Goal: Task Accomplishment & Management: Complete application form

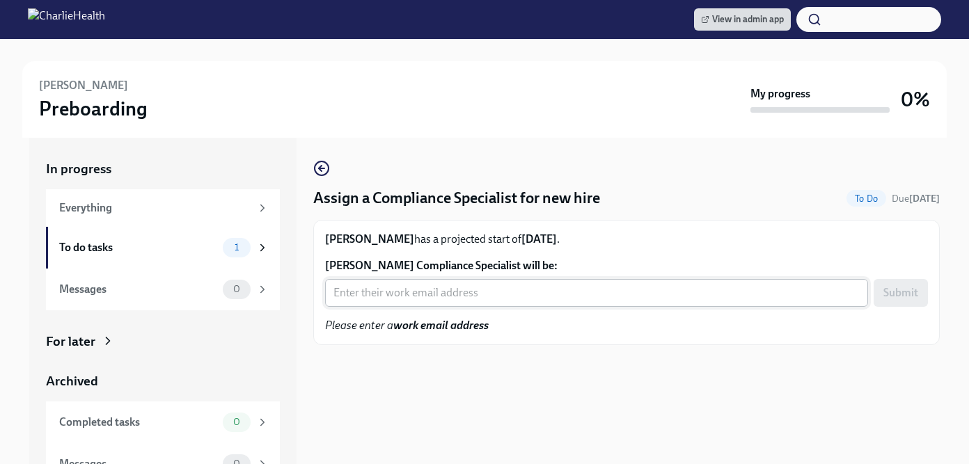
click at [395, 295] on input "Alexis Jones's Compliance Specialist will be:" at bounding box center [596, 293] width 543 height 28
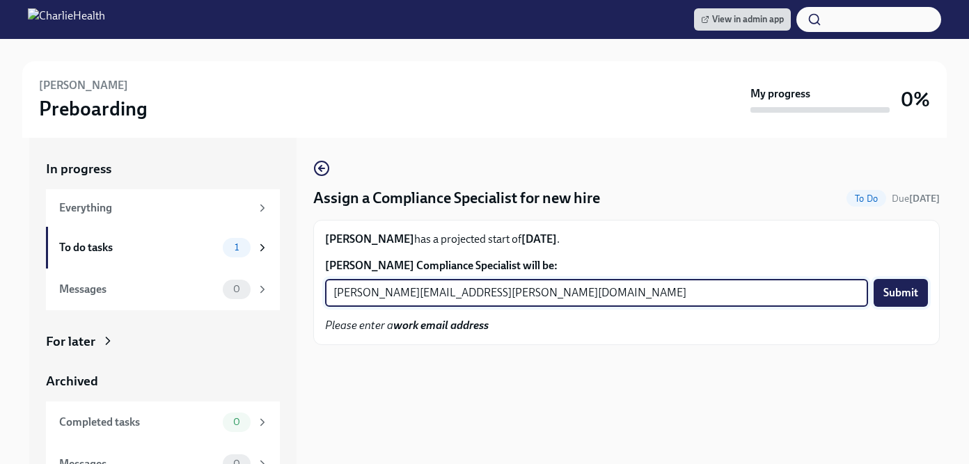
type input "michelle.winograd@charliehealth.com"
click at [902, 293] on span "Submit" at bounding box center [901, 293] width 35 height 14
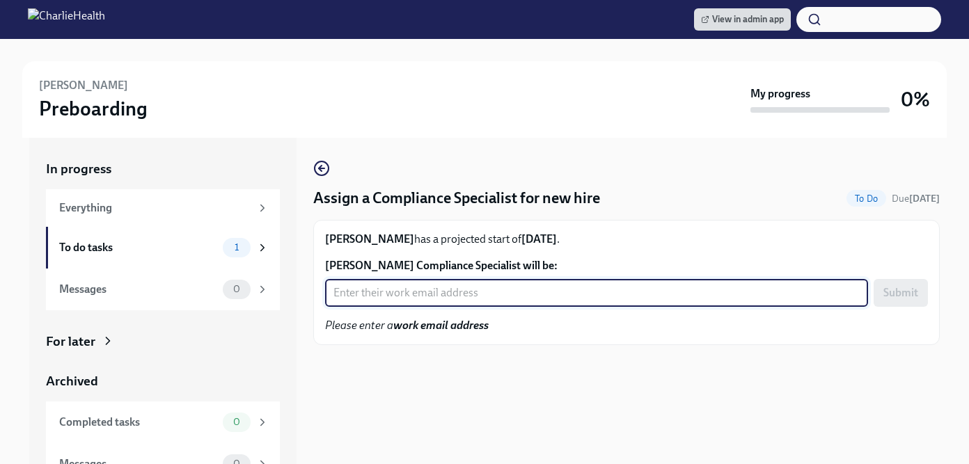
click at [508, 294] on input "Scott Vaughn's Compliance Specialist will be:" at bounding box center [596, 293] width 543 height 28
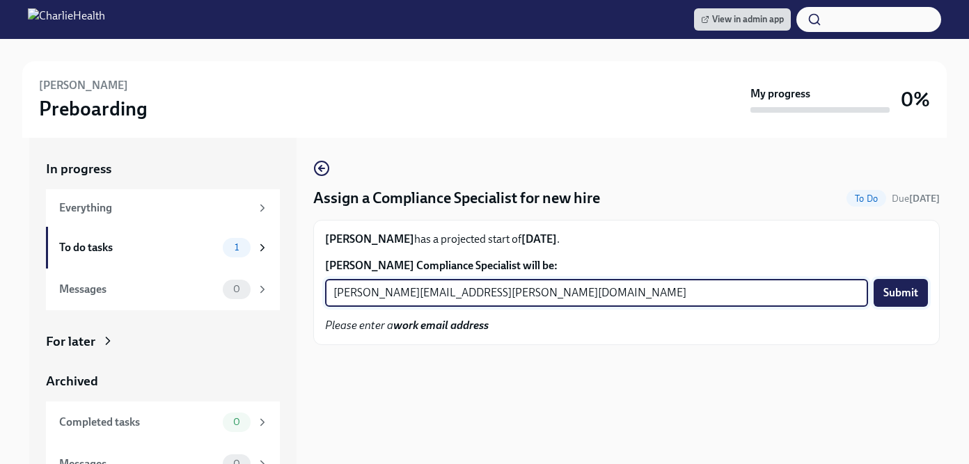
type input "chelsey.mendoza@charliehealth.com"
click at [893, 294] on span "Submit" at bounding box center [901, 293] width 35 height 14
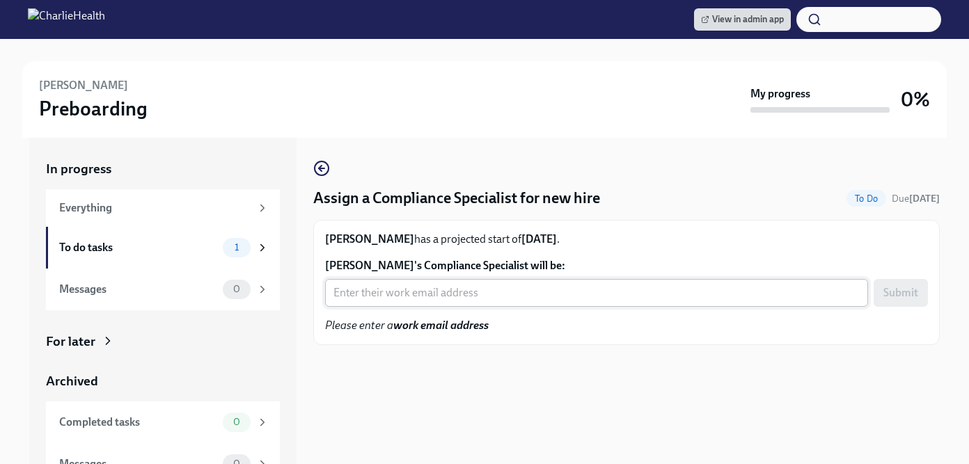
click at [422, 290] on input "Taylor Flowers's Compliance Specialist will be:" at bounding box center [596, 293] width 543 height 28
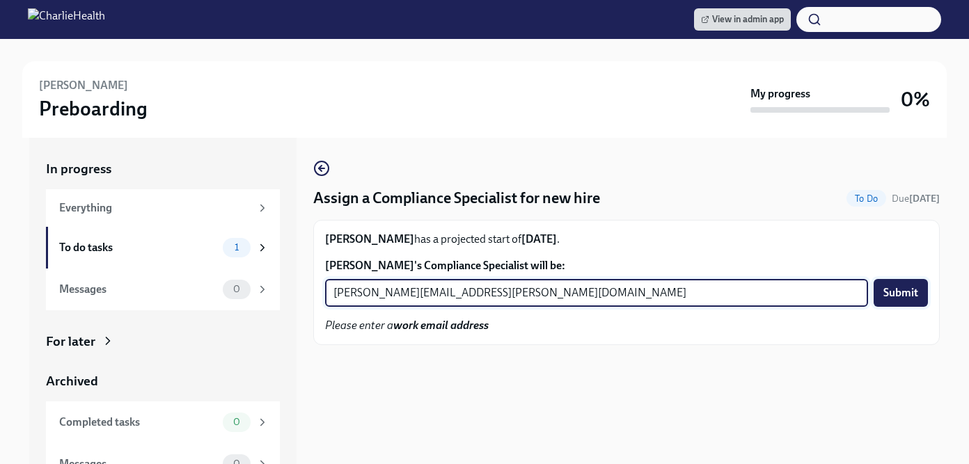
type input "jessica.barrett@charliehealth.com"
click at [884, 292] on span "Submit" at bounding box center [901, 293] width 35 height 14
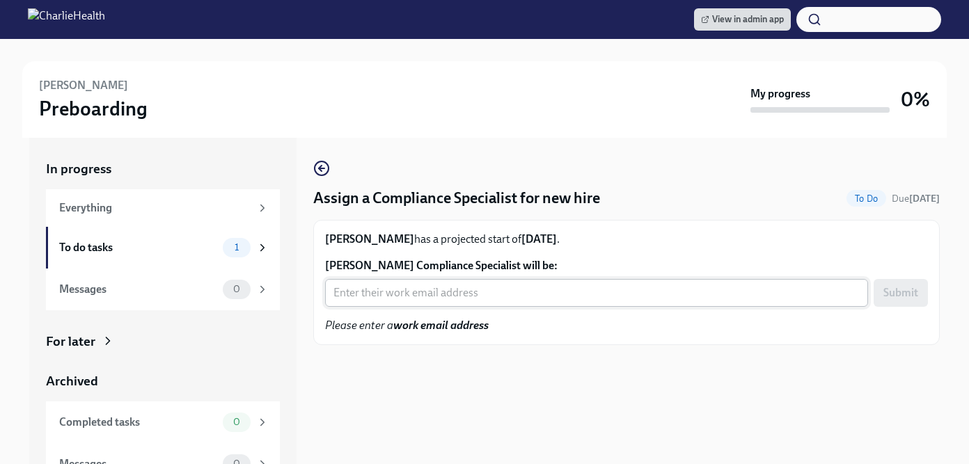
click at [433, 295] on input "Asfa Griffin's Compliance Specialist will be:" at bounding box center [596, 293] width 543 height 28
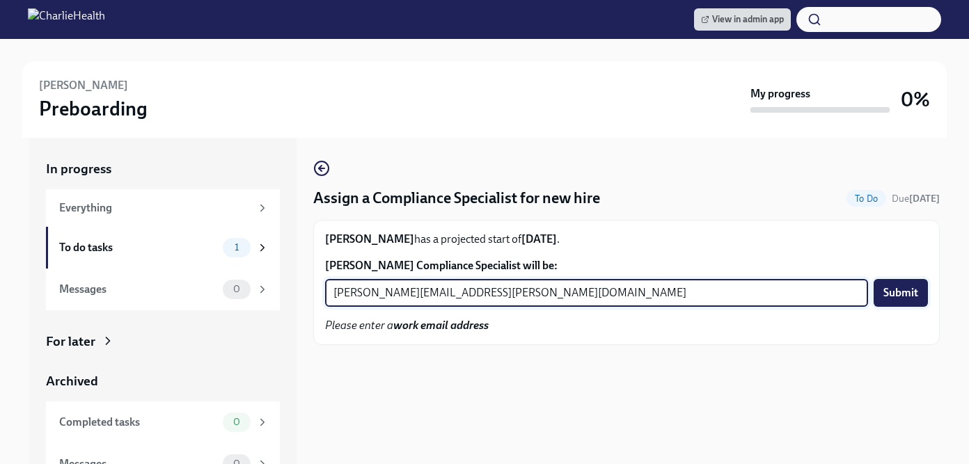
type input "kristy.johnson@charliehealth.com"
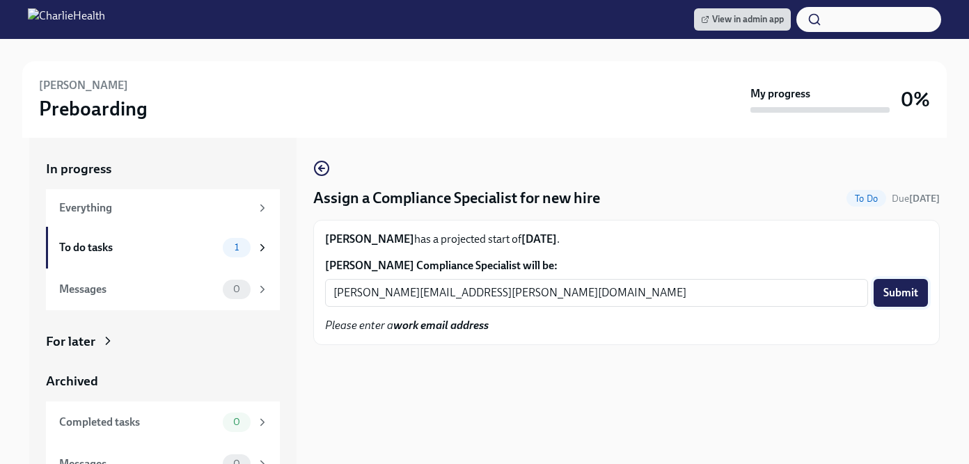
click at [907, 293] on span "Submit" at bounding box center [901, 293] width 35 height 14
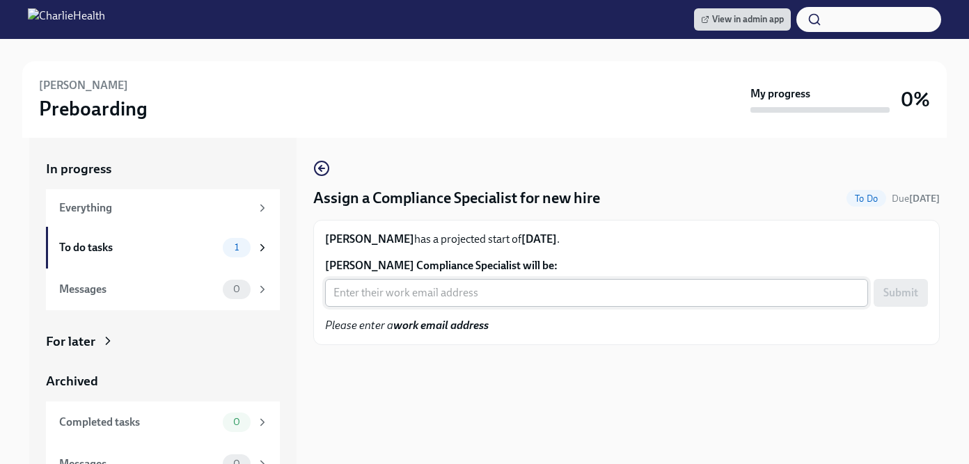
click at [401, 297] on input "[PERSON_NAME] Compliance Specialist will be:" at bounding box center [596, 293] width 543 height 28
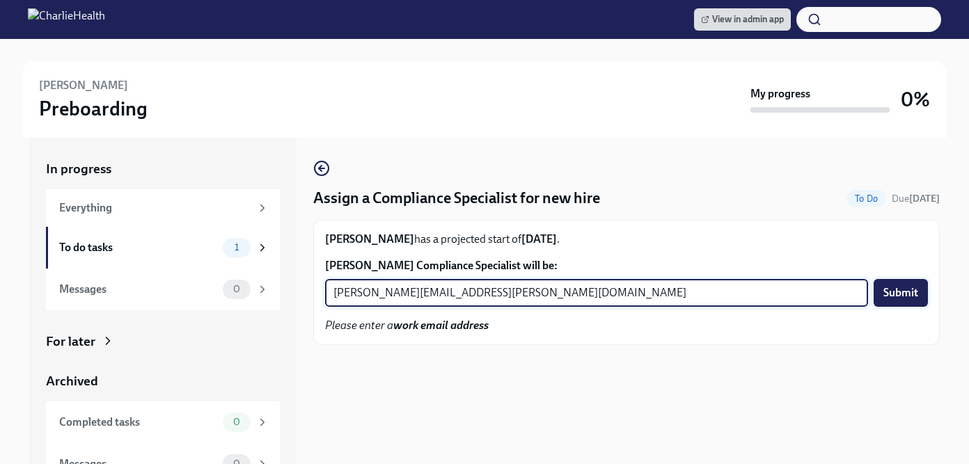
type input "[PERSON_NAME][EMAIL_ADDRESS][PERSON_NAME][DOMAIN_NAME]"
click at [920, 290] on button "Submit" at bounding box center [901, 293] width 54 height 28
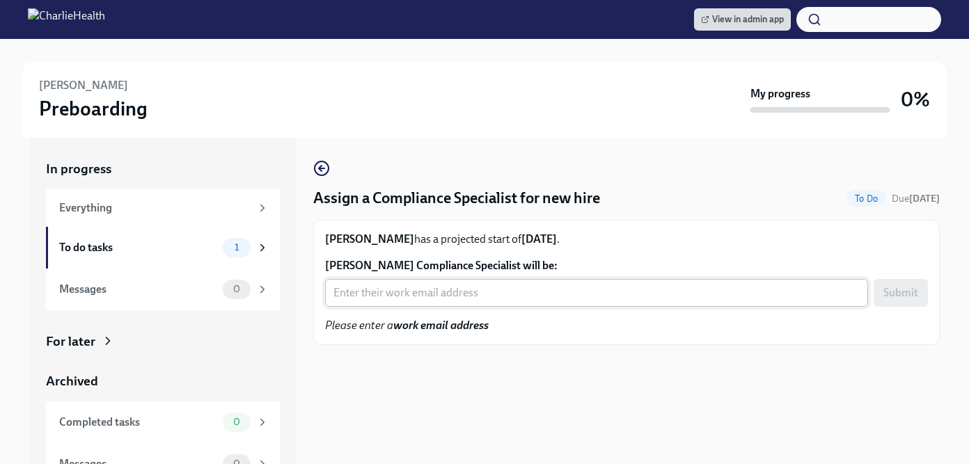
click at [408, 290] on input "Isatu Bropleh's Compliance Specialist will be:" at bounding box center [596, 293] width 543 height 28
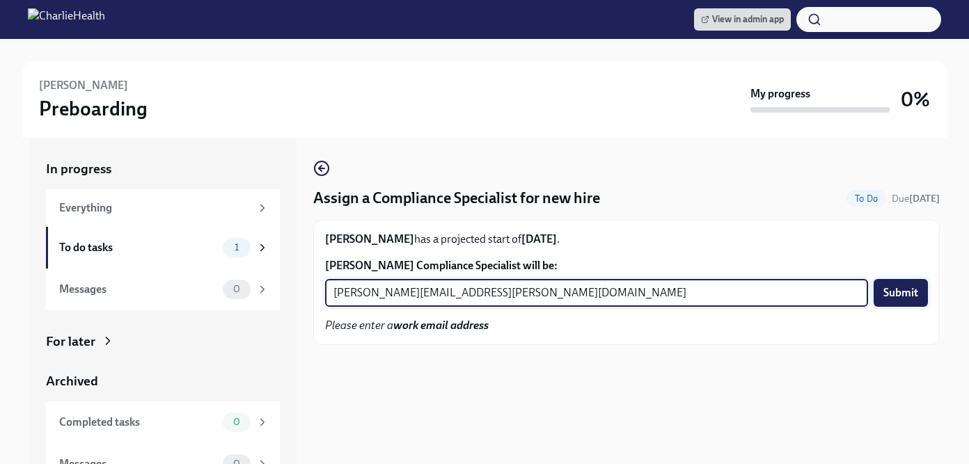
type input "jessica.barrett@charliehealth.com"
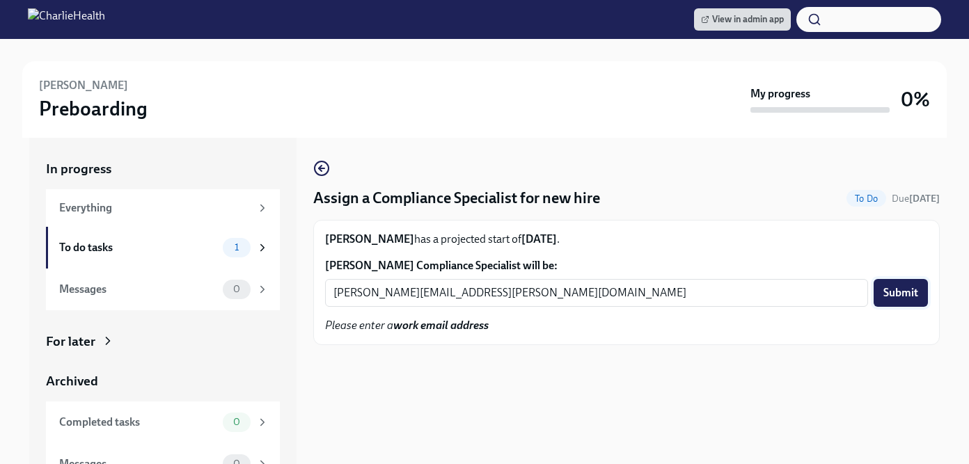
click at [893, 296] on span "Submit" at bounding box center [901, 293] width 35 height 14
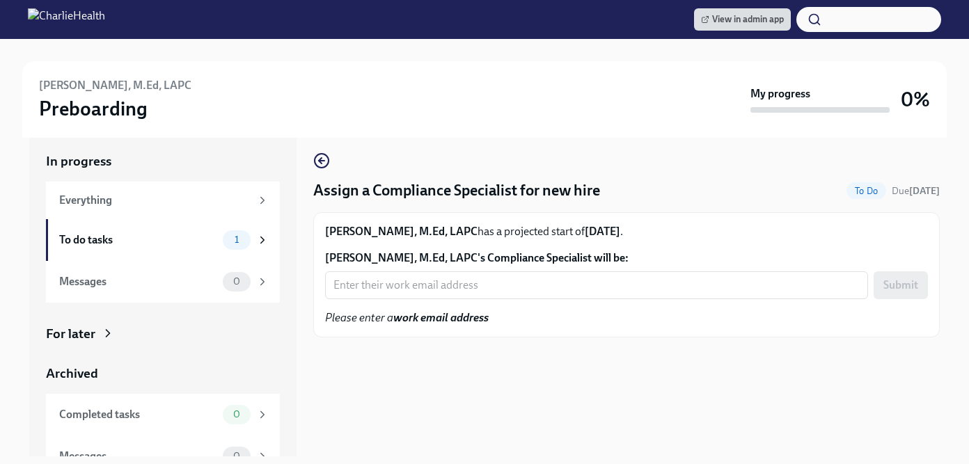
scroll to position [9, 0]
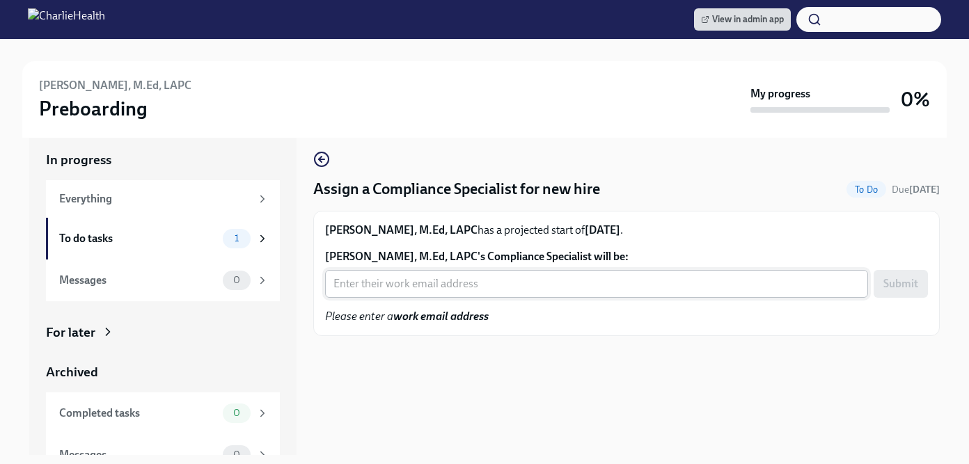
click at [455, 286] on input "Loriann Merritt, M.Ed, LAPC's Compliance Specialist will be:" at bounding box center [596, 284] width 543 height 28
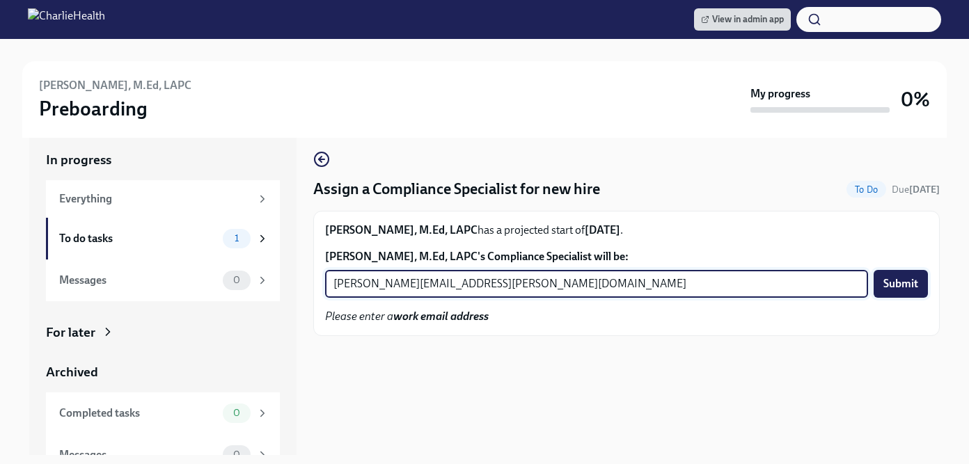
type input "tyler.pieper@charliehealth.com"
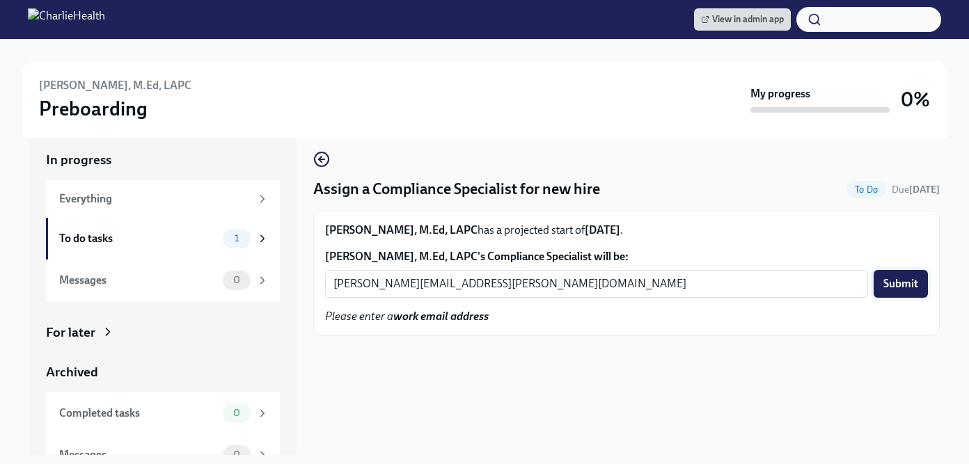
click at [895, 283] on span "Submit" at bounding box center [901, 284] width 35 height 14
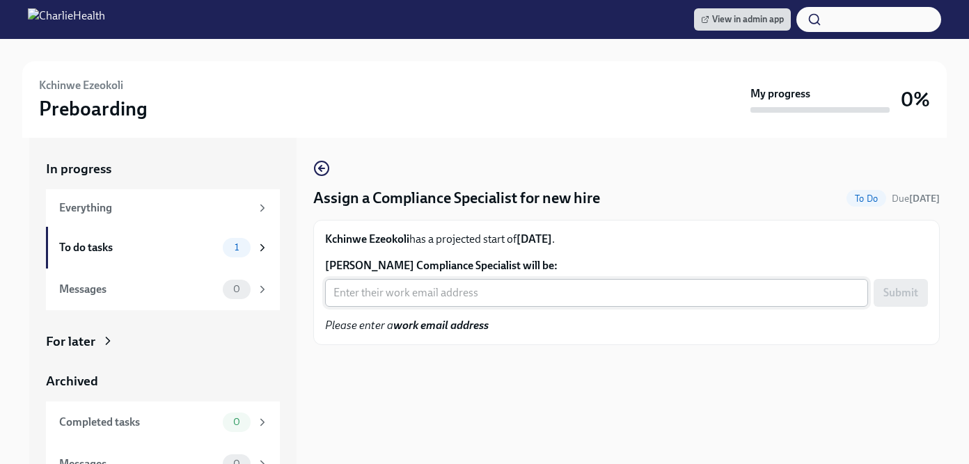
click at [464, 299] on input "[PERSON_NAME] Compliance Specialist will be:" at bounding box center [596, 293] width 543 height 28
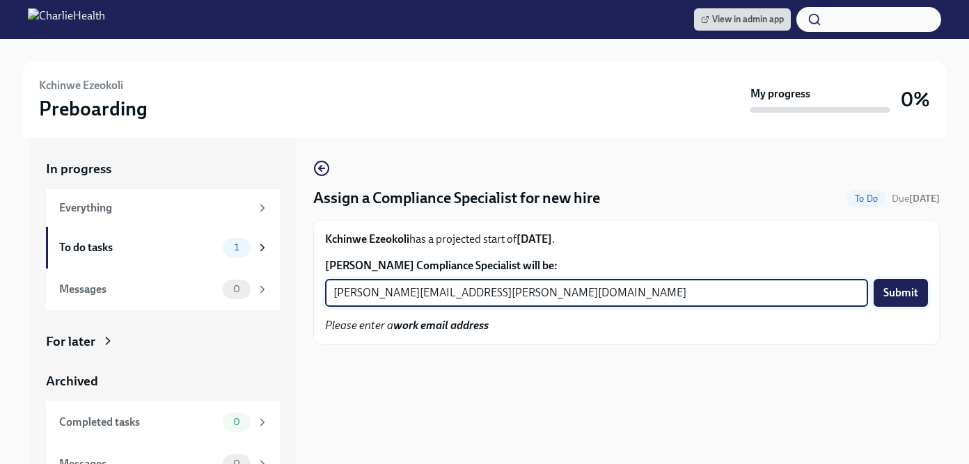
type input "[PERSON_NAME][EMAIL_ADDRESS][PERSON_NAME][DOMAIN_NAME]"
click at [897, 288] on span "Submit" at bounding box center [901, 293] width 35 height 14
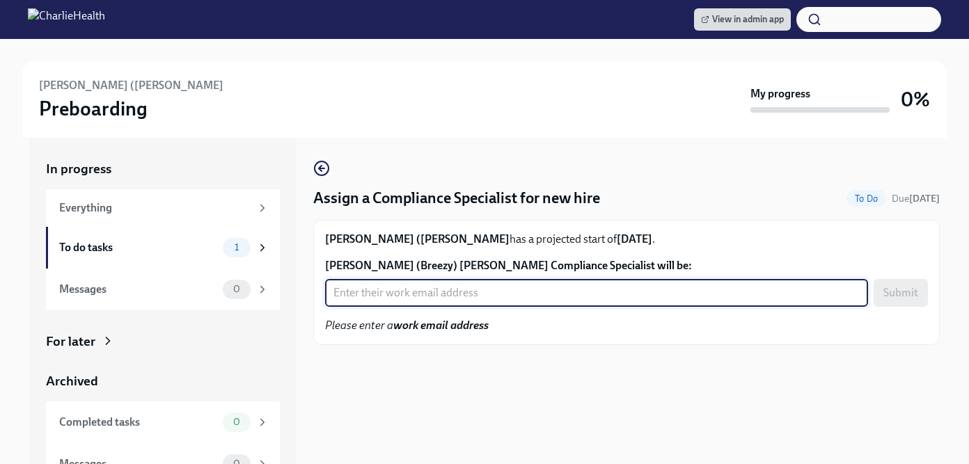
click at [442, 299] on input "Brianna (Breezy) Walsh's Compliance Specialist will be:" at bounding box center [596, 293] width 543 height 28
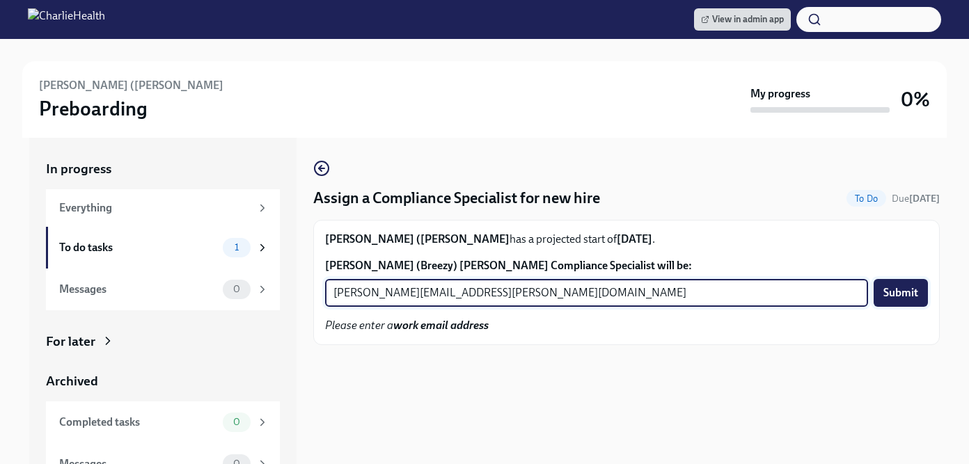
type input "tyler.pieper@charliehealth.com"
click at [913, 297] on span "Submit" at bounding box center [901, 293] width 35 height 14
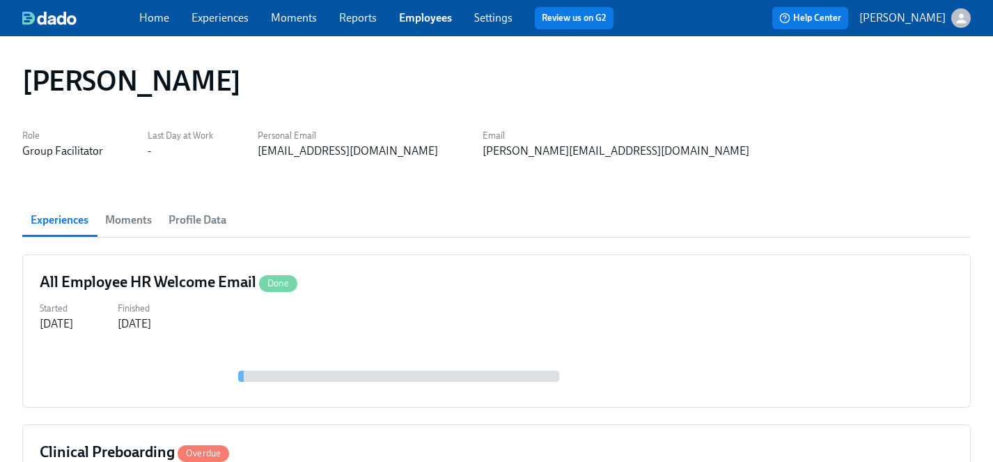
click at [219, 15] on link "Experiences" at bounding box center [219, 17] width 57 height 13
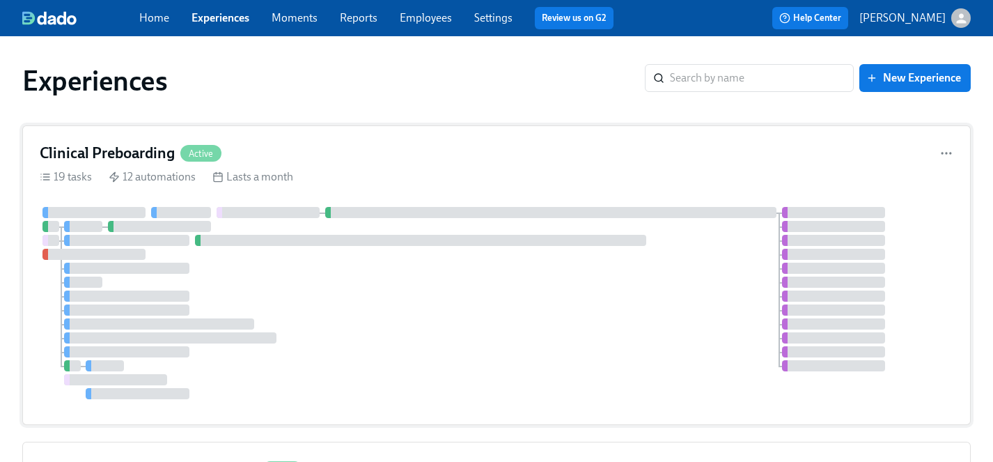
click at [302, 298] on div at bounding box center [497, 303] width 914 height 192
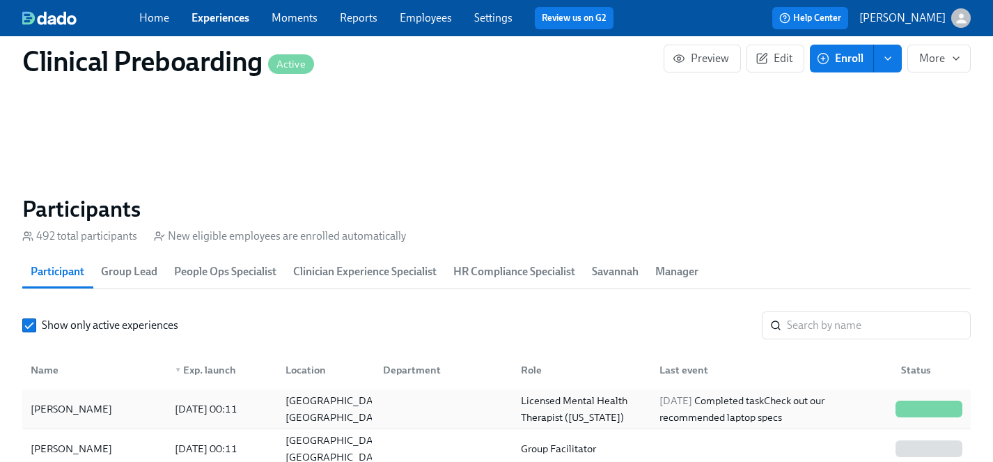
click at [68, 409] on div "Leslie Lloyd" at bounding box center [71, 408] width 93 height 17
click at [831, 318] on input "search" at bounding box center [879, 325] width 184 height 28
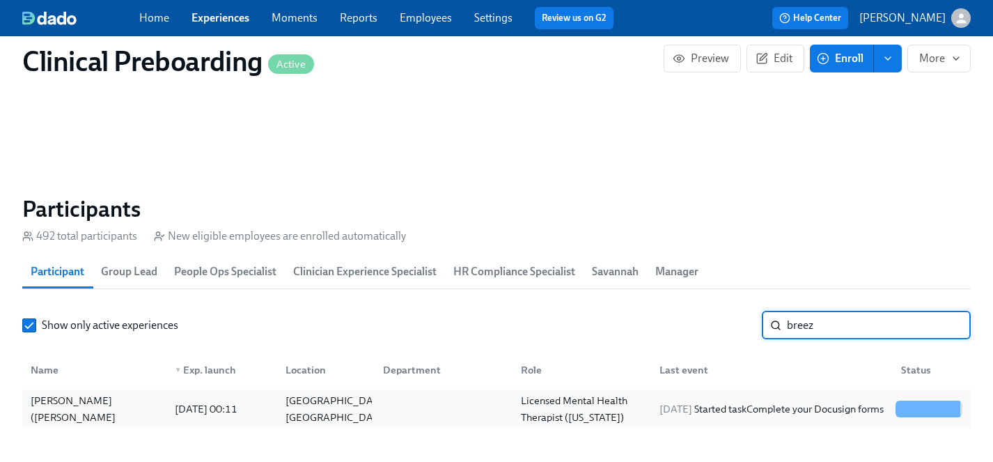
click at [105, 403] on div "Brianna (Breezy) Walsh" at bounding box center [94, 408] width 139 height 33
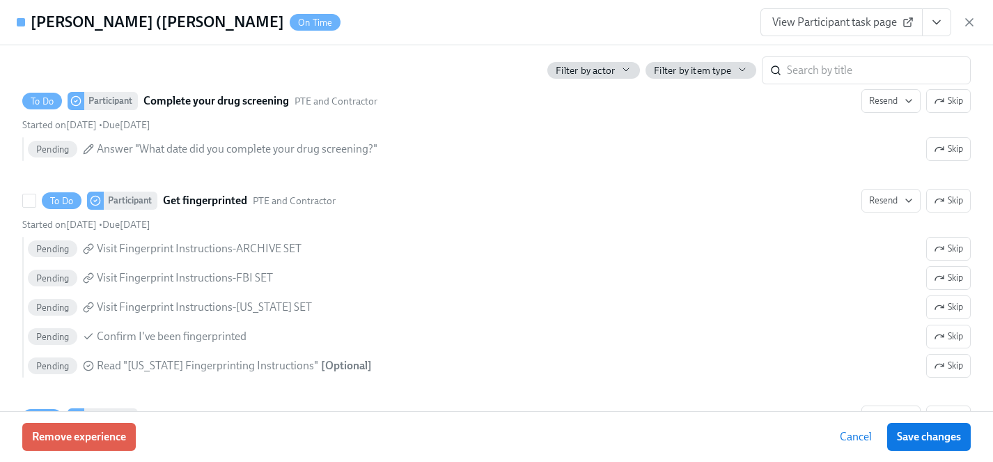
scroll to position [2024, 0]
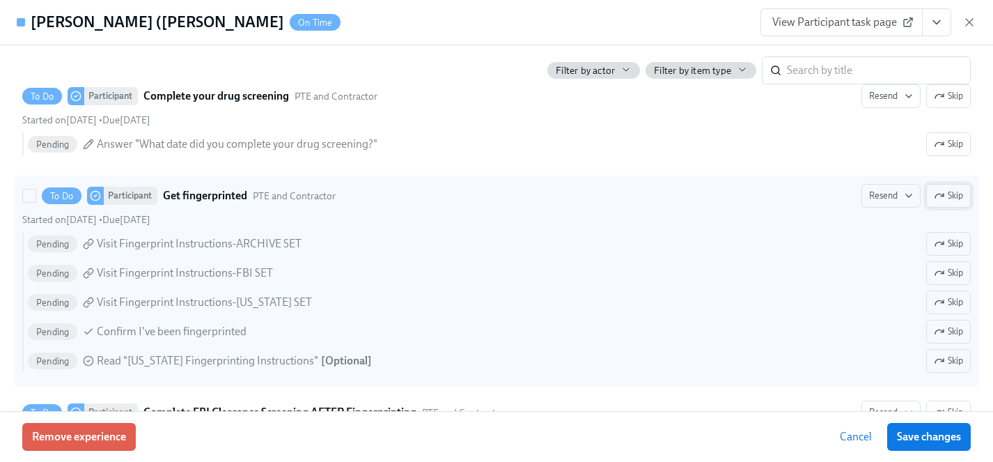
click at [944, 195] on span "Skip" at bounding box center [948, 196] width 29 height 14
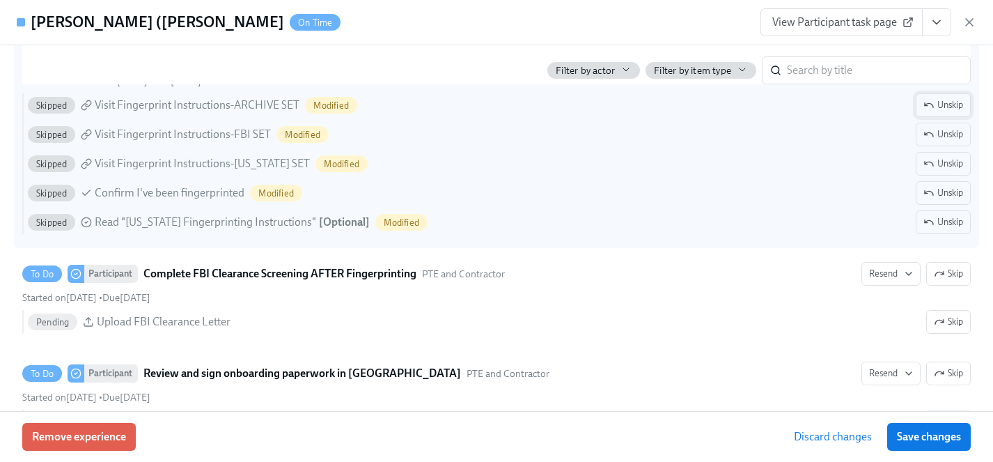
scroll to position [2163, 0]
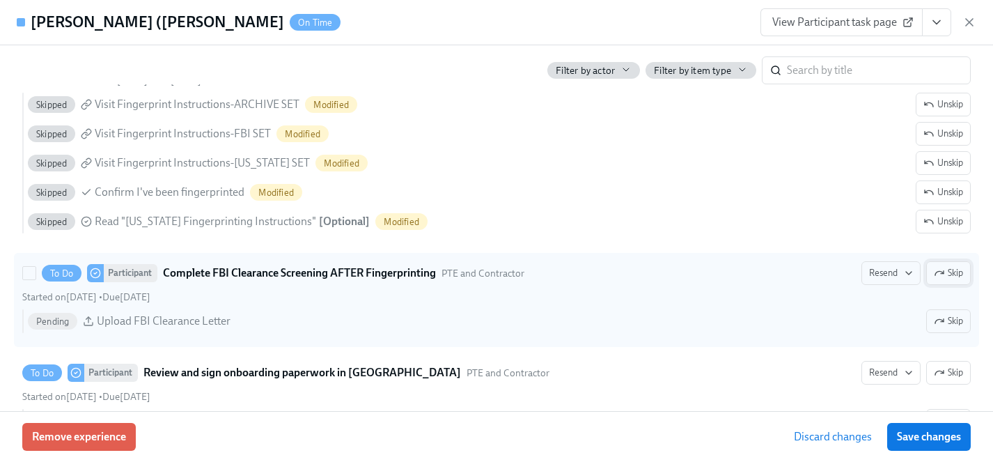
click at [952, 272] on span "Skip" at bounding box center [948, 273] width 29 height 14
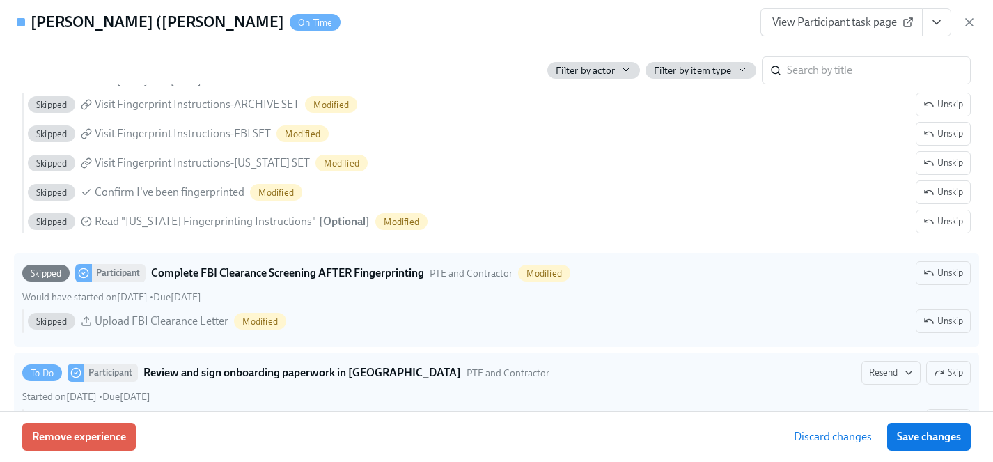
drag, startPoint x: 946, startPoint y: 435, endPoint x: 776, endPoint y: 405, distance: 173.2
click at [946, 435] on span "Save changes" at bounding box center [929, 437] width 64 height 14
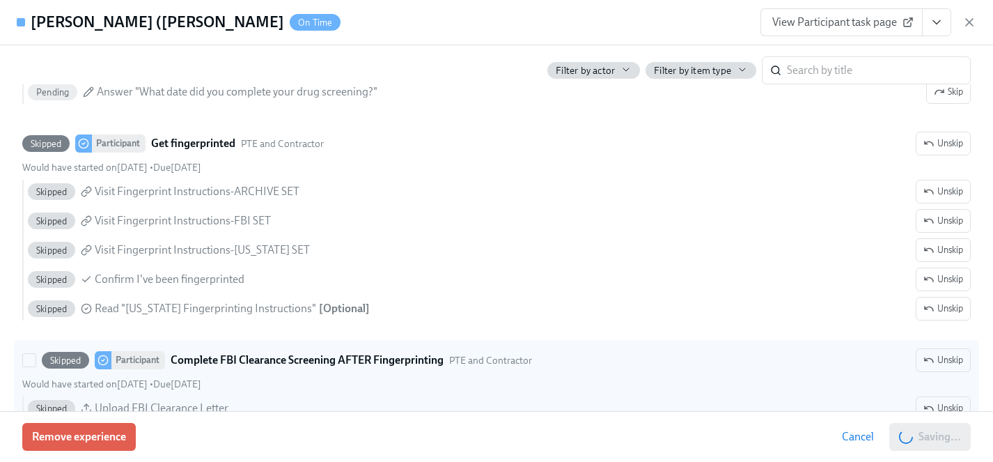
scroll to position [2062, 0]
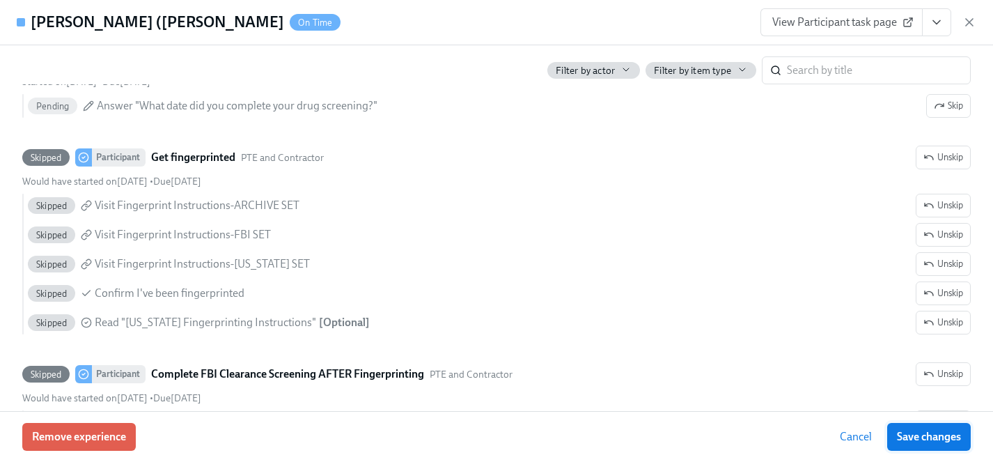
click at [929, 439] on span "Save changes" at bounding box center [929, 437] width 64 height 14
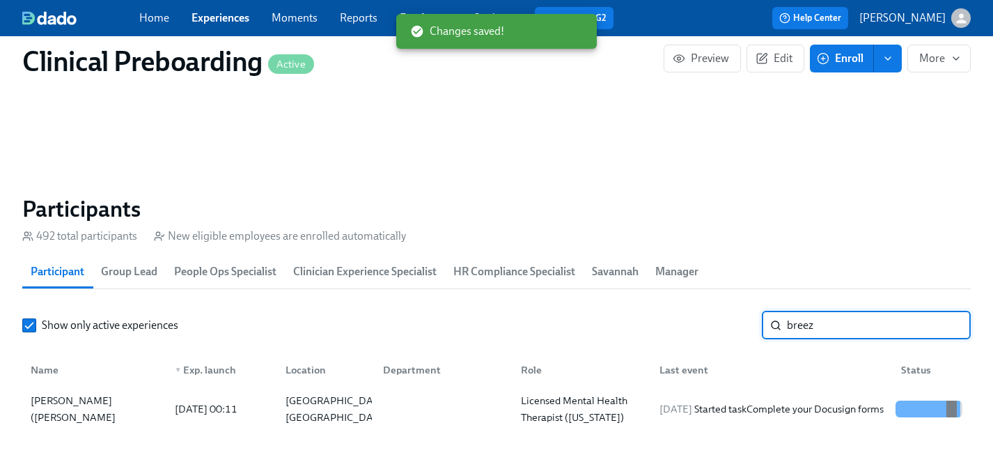
drag, startPoint x: 827, startPoint y: 326, endPoint x: 678, endPoint y: 326, distance: 149.0
click at [678, 326] on div "Show only active experiences breez ​" at bounding box center [496, 325] width 948 height 28
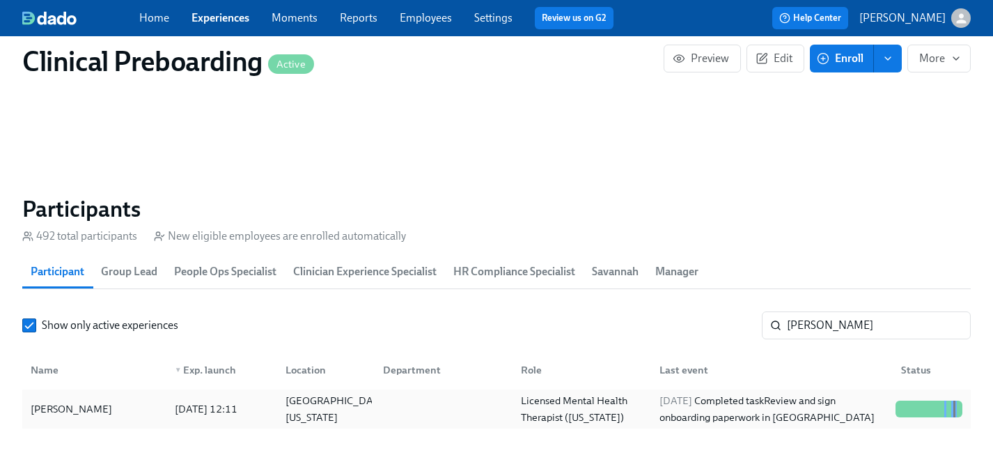
click at [81, 412] on div "Jacquelyn Rucker" at bounding box center [71, 408] width 93 height 17
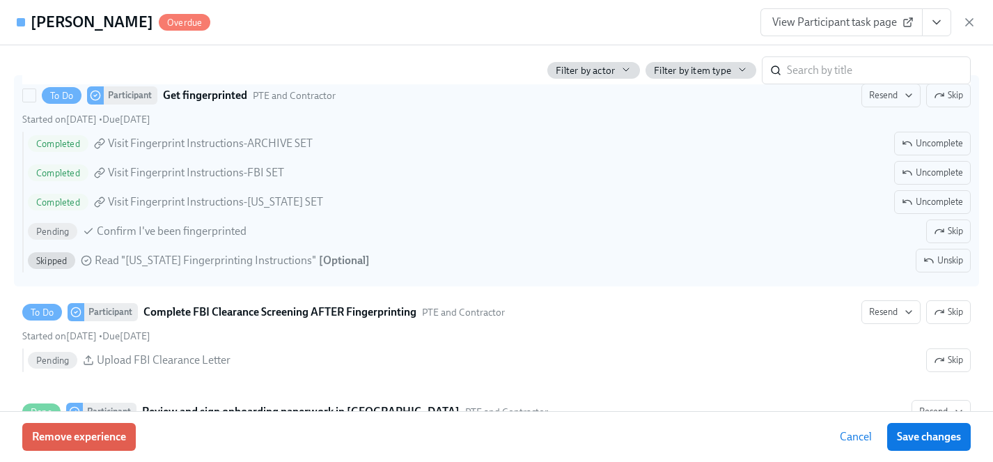
scroll to position [2028, 0]
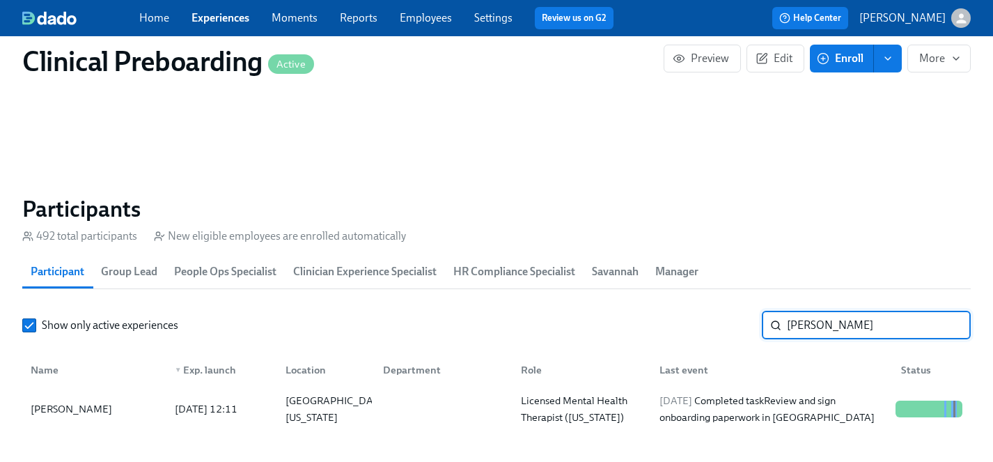
drag, startPoint x: 848, startPoint y: 322, endPoint x: 655, endPoint y: 320, distance: 192.9
click at [655, 320] on div "Show only active experiences rucker ​" at bounding box center [496, 325] width 948 height 28
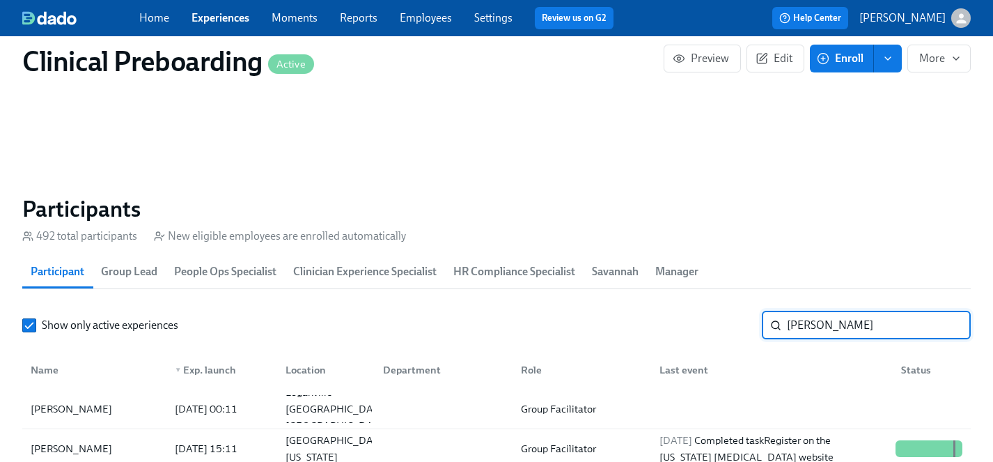
scroll to position [1441, 0]
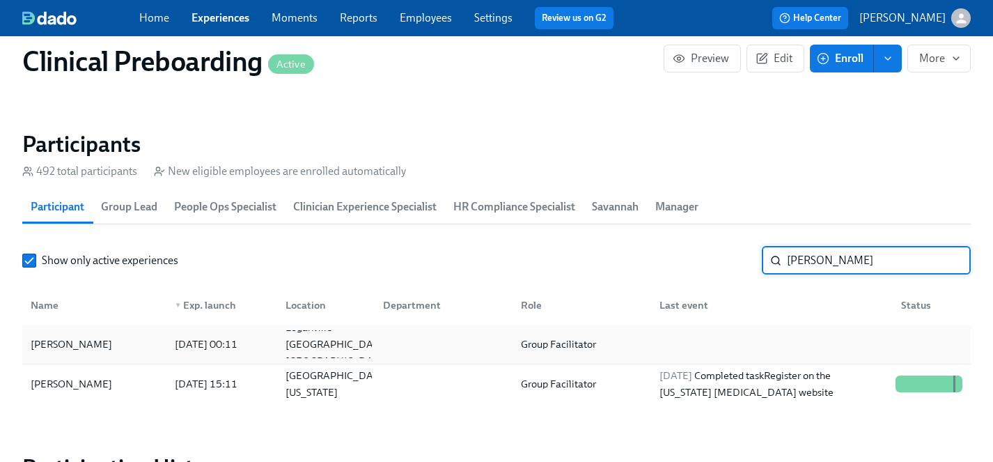
type input "huggins"
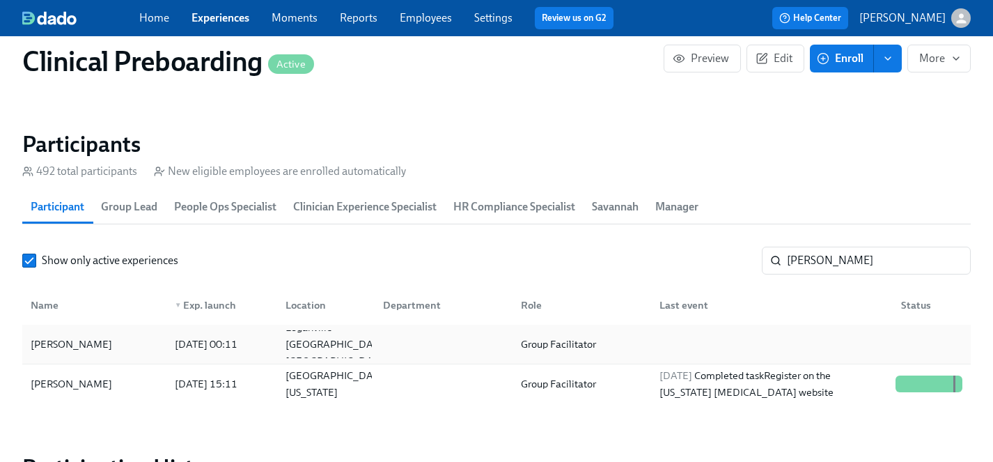
click at [69, 340] on div "Steph Huggins" at bounding box center [71, 344] width 93 height 17
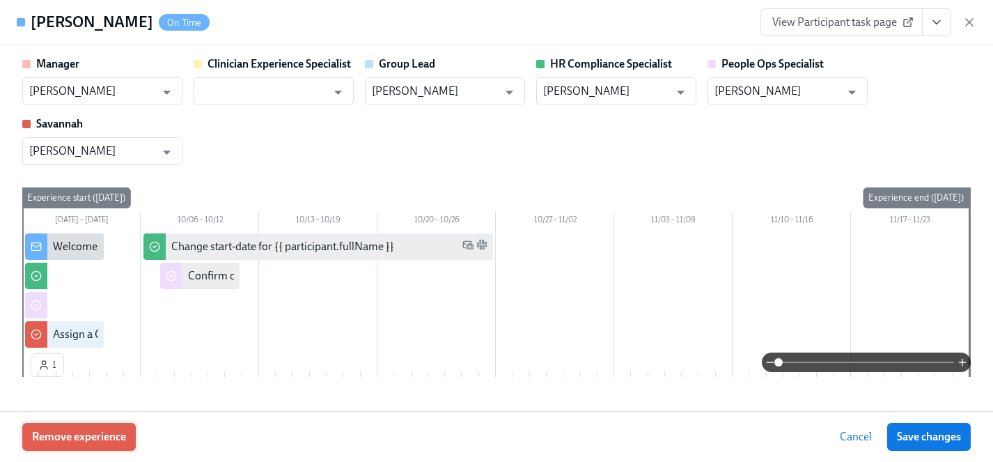
click at [102, 433] on span "Remove experience" at bounding box center [79, 437] width 94 height 14
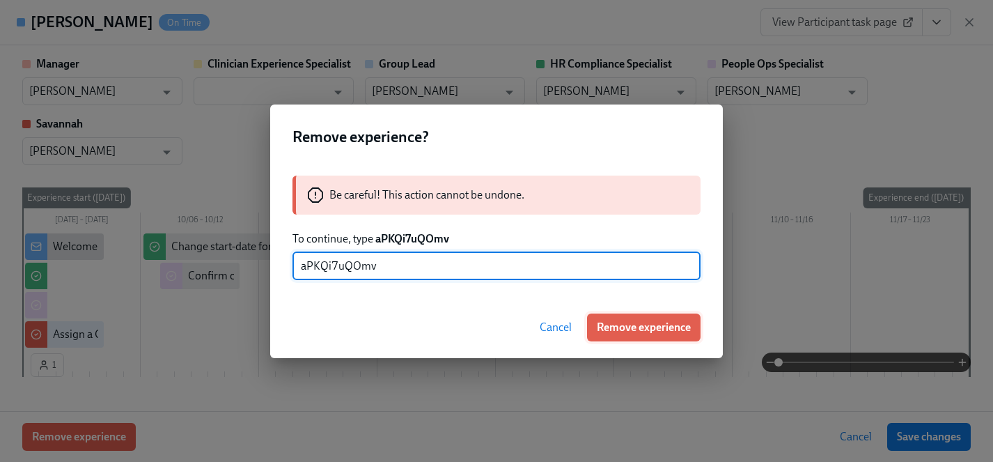
type input "aPKQi7uQOmv"
click at [645, 328] on span "Remove experience" at bounding box center [644, 327] width 94 height 14
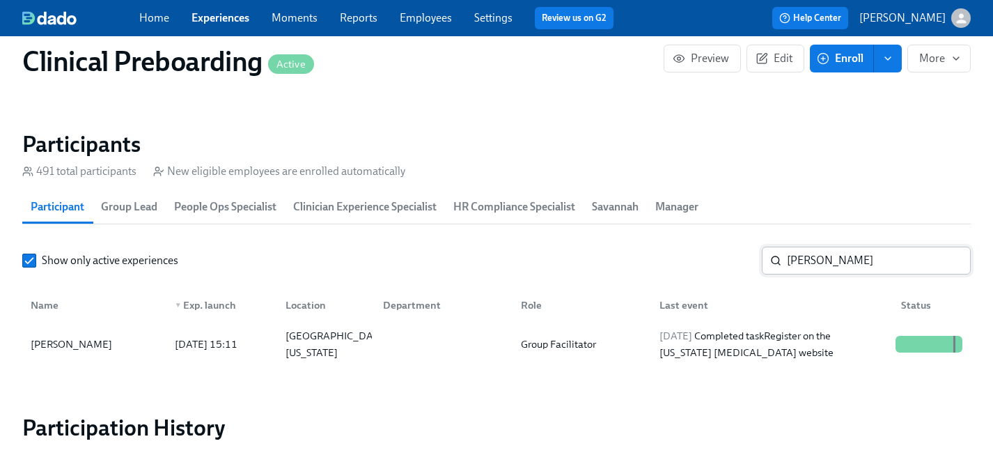
click at [838, 258] on input "huggins" at bounding box center [879, 260] width 184 height 28
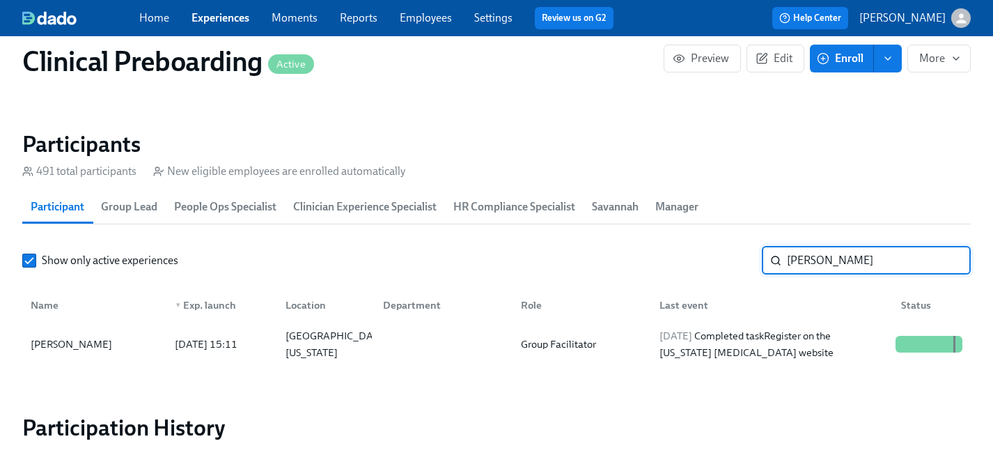
drag, startPoint x: 810, startPoint y: 258, endPoint x: 723, endPoint y: 254, distance: 87.1
click at [723, 254] on div "Show only active experiences huggins ​" at bounding box center [496, 260] width 948 height 28
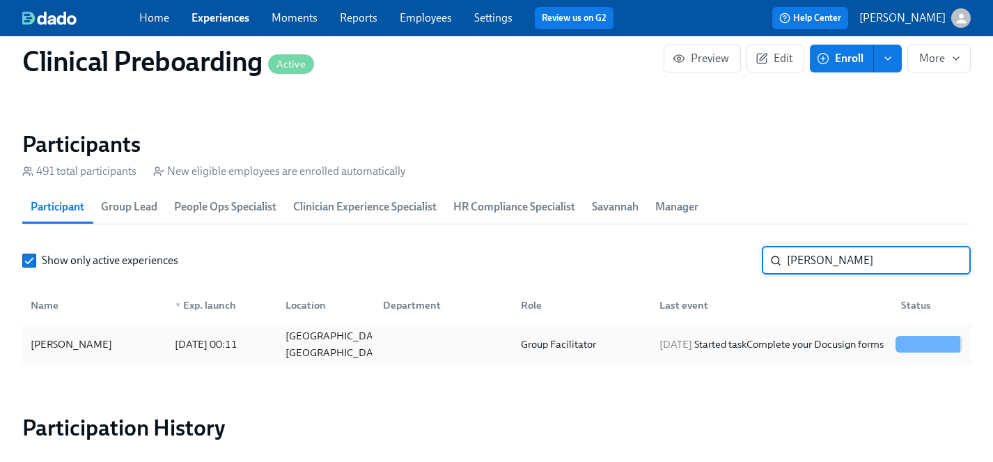
type input "daub"
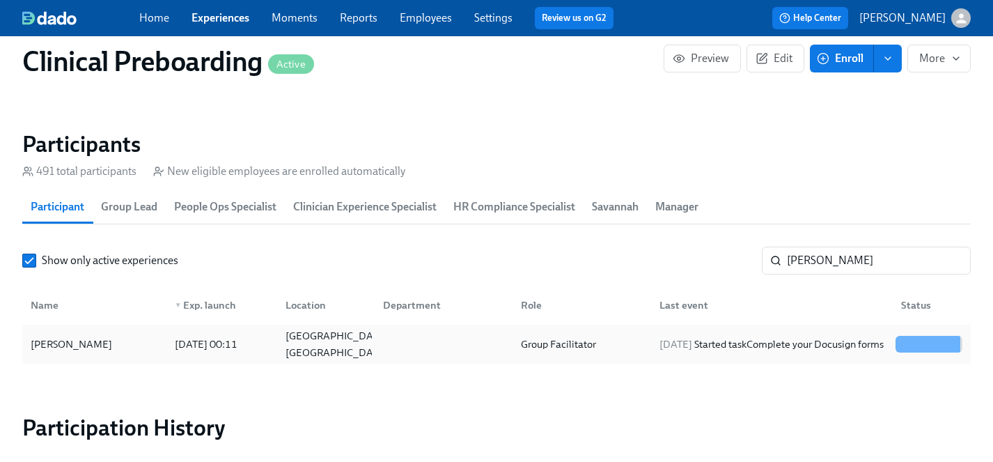
click at [66, 343] on div "[PERSON_NAME]" at bounding box center [71, 344] width 93 height 17
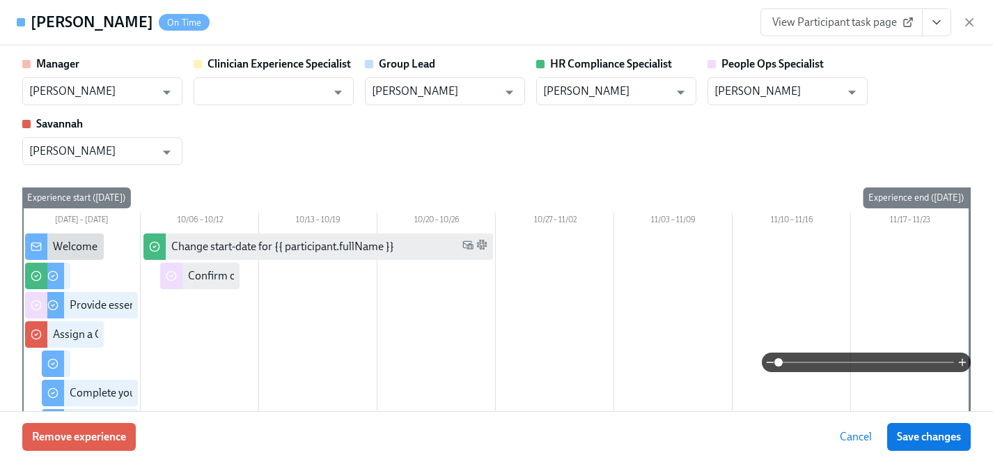
click at [937, 22] on icon "View task page" at bounding box center [936, 22] width 7 height 3
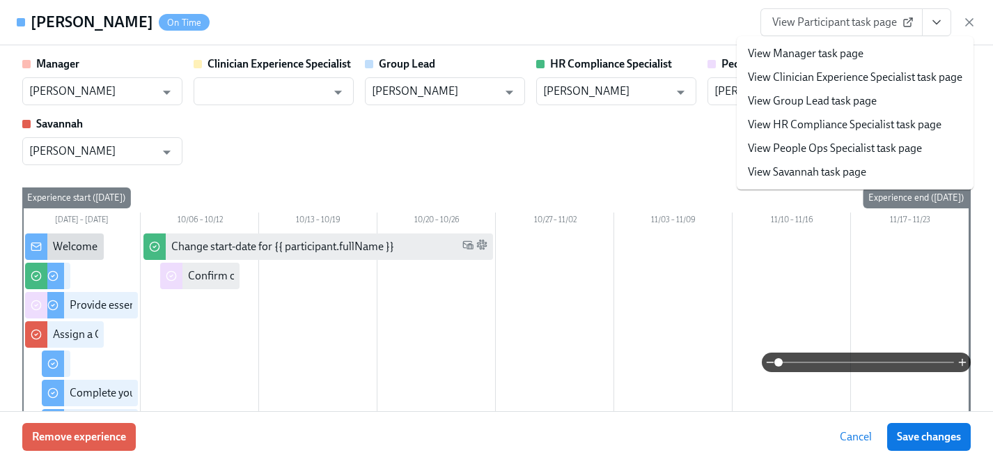
click at [821, 123] on link "View HR Compliance Specialist task page" at bounding box center [845, 124] width 194 height 15
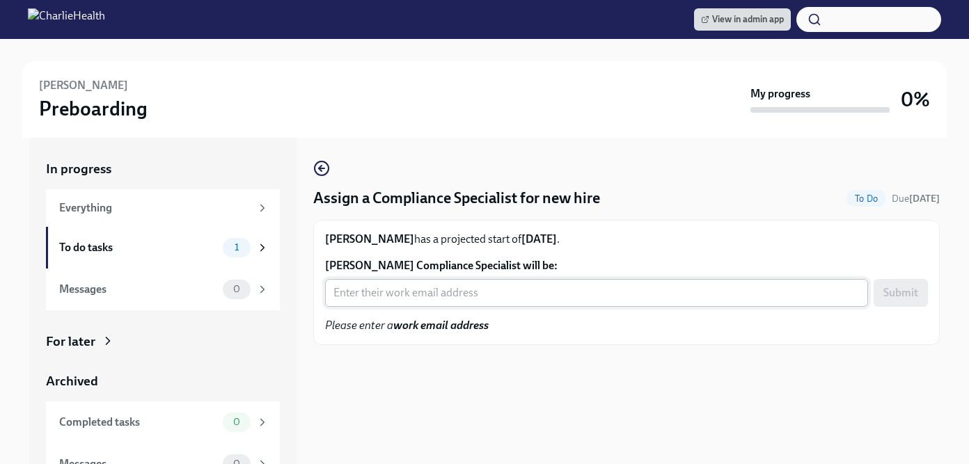
click at [402, 297] on input "Nichole Jones's Compliance Specialist will be:" at bounding box center [596, 293] width 543 height 28
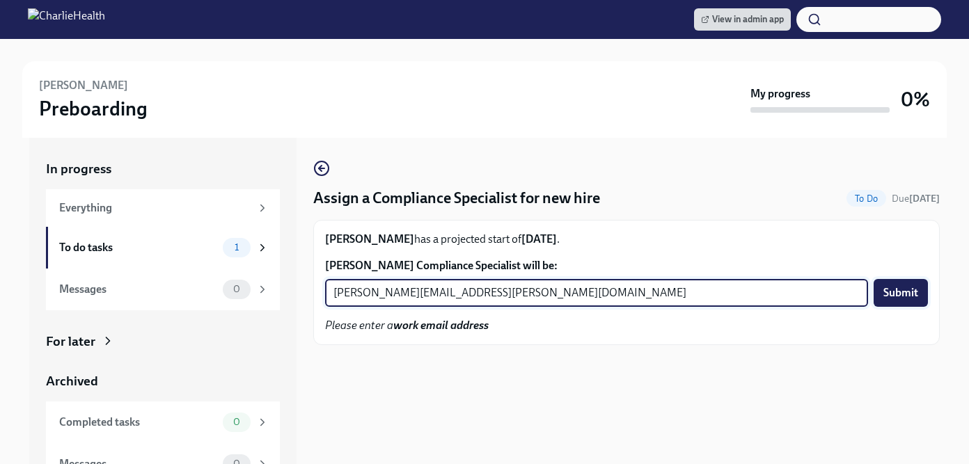
type input "michelle.winograd@charliehealth.com"
click at [900, 290] on span "Submit" at bounding box center [901, 293] width 35 height 14
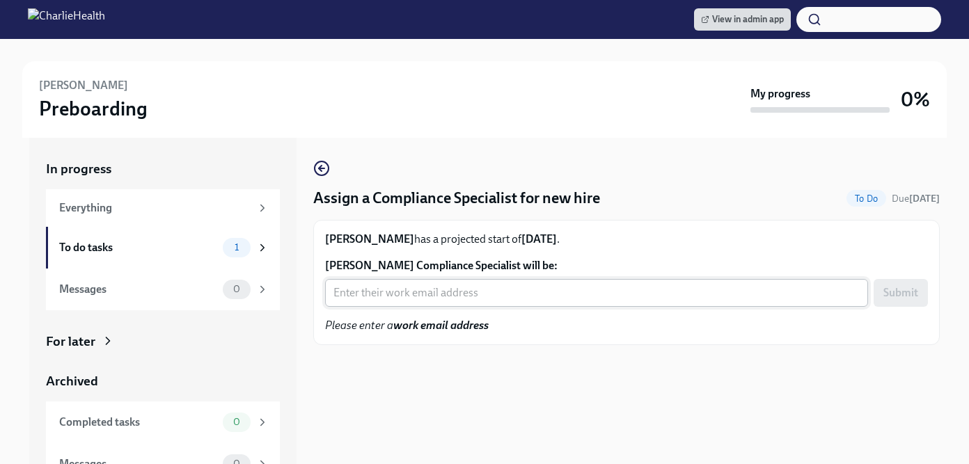
click at [442, 300] on input "Latasha Smothers's Compliance Specialist will be:" at bounding box center [596, 293] width 543 height 28
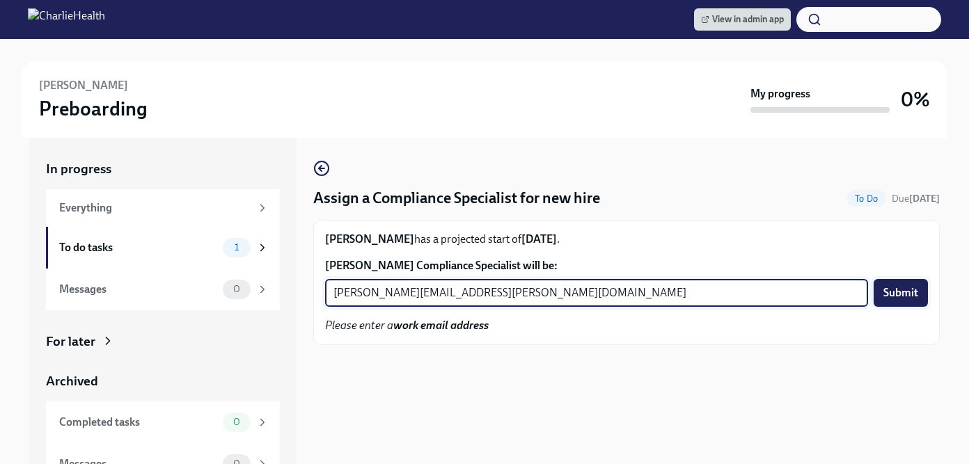
type input "[PERSON_NAME][EMAIL_ADDRESS][PERSON_NAME][DOMAIN_NAME]"
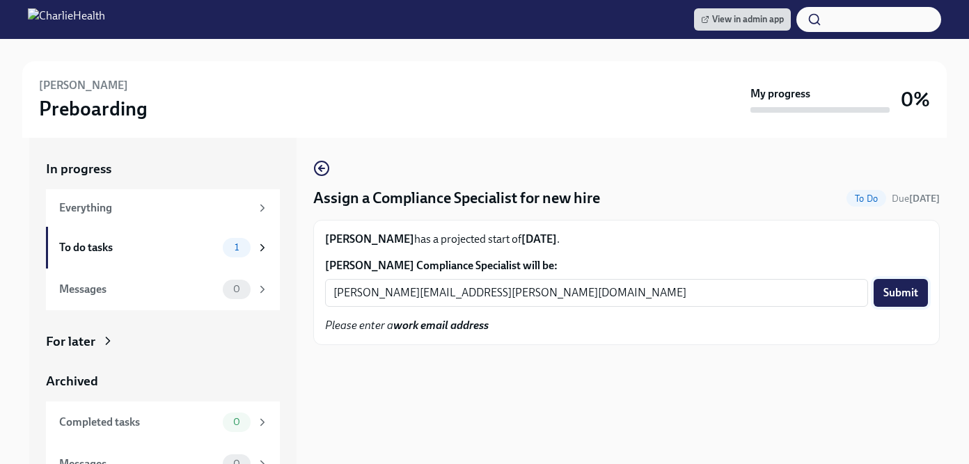
click at [895, 290] on span "Submit" at bounding box center [901, 293] width 35 height 14
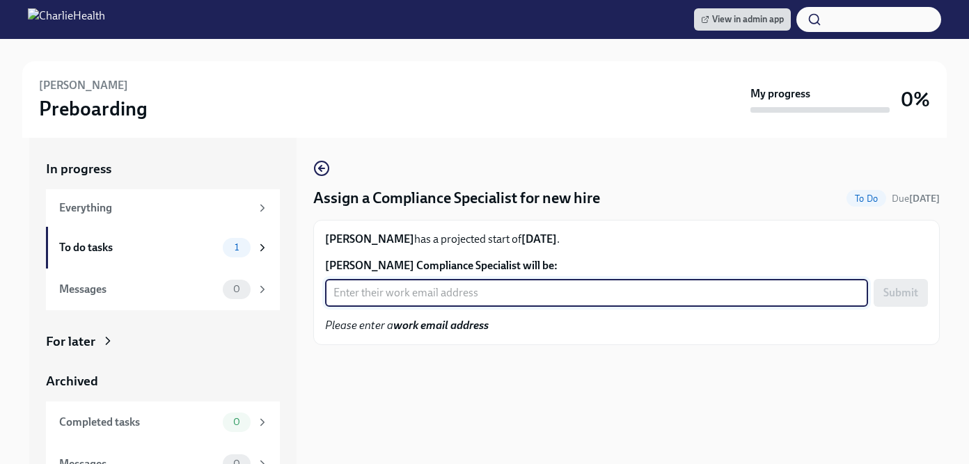
click at [376, 290] on input "[PERSON_NAME] Compliance Specialist will be:" at bounding box center [596, 293] width 543 height 28
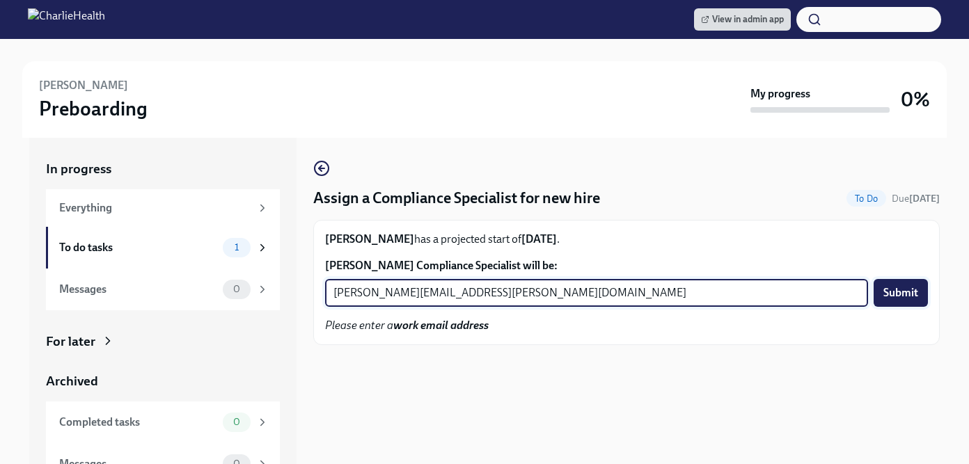
type input "[PERSON_NAME][EMAIL_ADDRESS][PERSON_NAME][DOMAIN_NAME]"
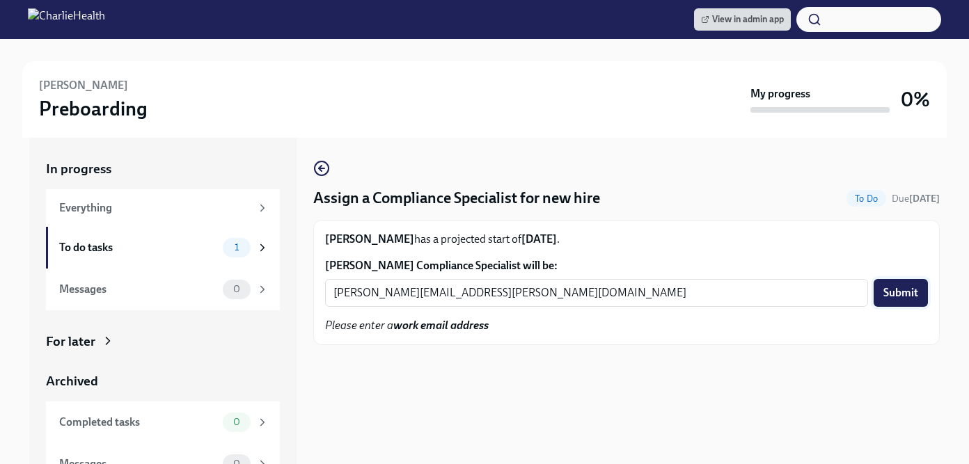
click at [895, 297] on span "Submit" at bounding box center [901, 293] width 35 height 14
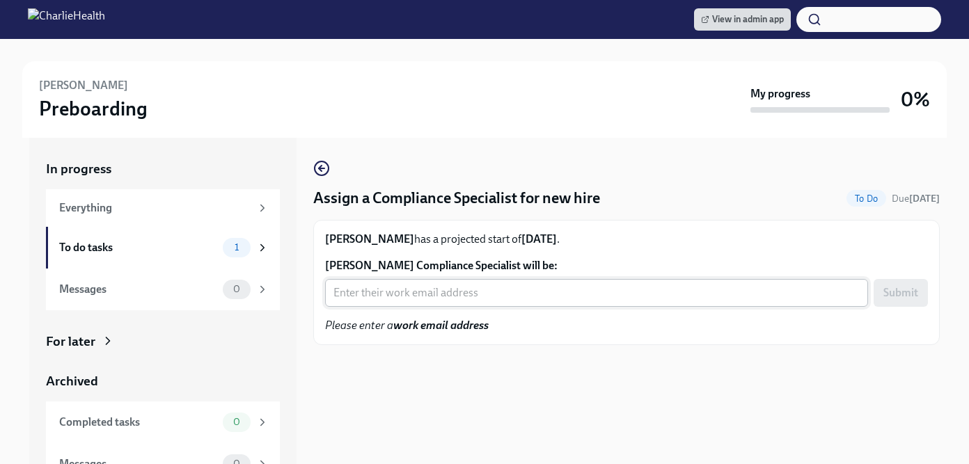
click at [409, 297] on input "[PERSON_NAME] Compliance Specialist will be:" at bounding box center [596, 293] width 543 height 28
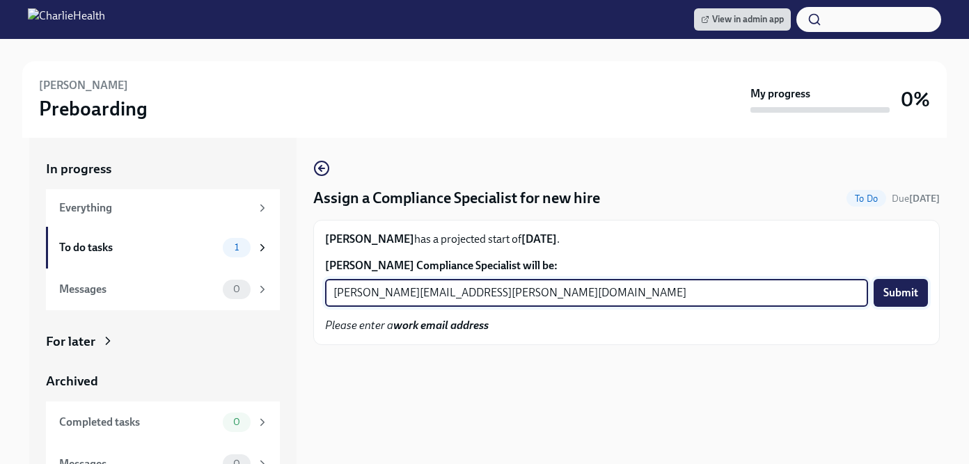
type input "[PERSON_NAME][EMAIL_ADDRESS][PERSON_NAME][DOMAIN_NAME]"
click at [903, 292] on span "Submit" at bounding box center [901, 293] width 35 height 14
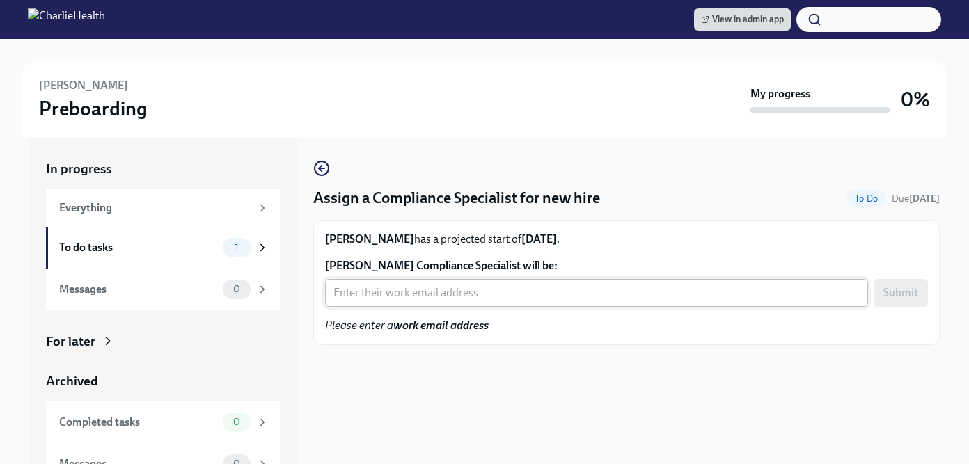
click at [461, 298] on input "[PERSON_NAME] Compliance Specialist will be:" at bounding box center [596, 293] width 543 height 28
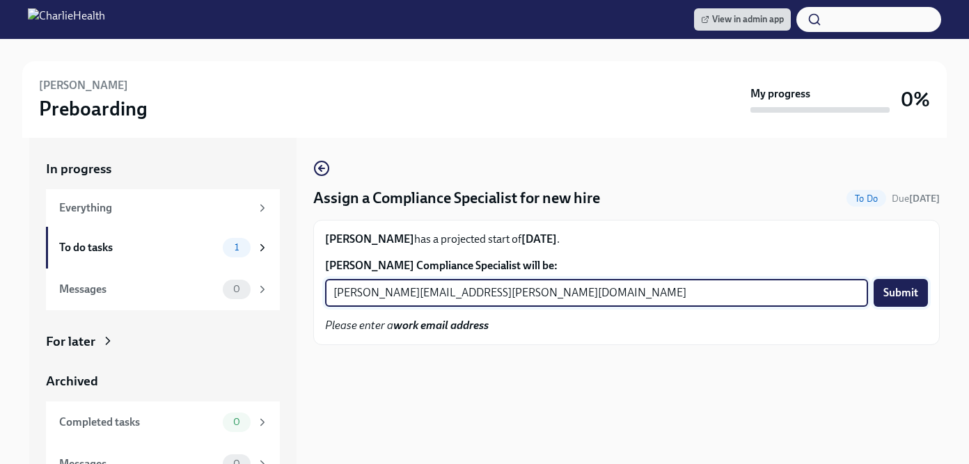
type input "[PERSON_NAME][EMAIL_ADDRESS][PERSON_NAME][DOMAIN_NAME]"
click at [912, 295] on span "Submit" at bounding box center [901, 293] width 35 height 14
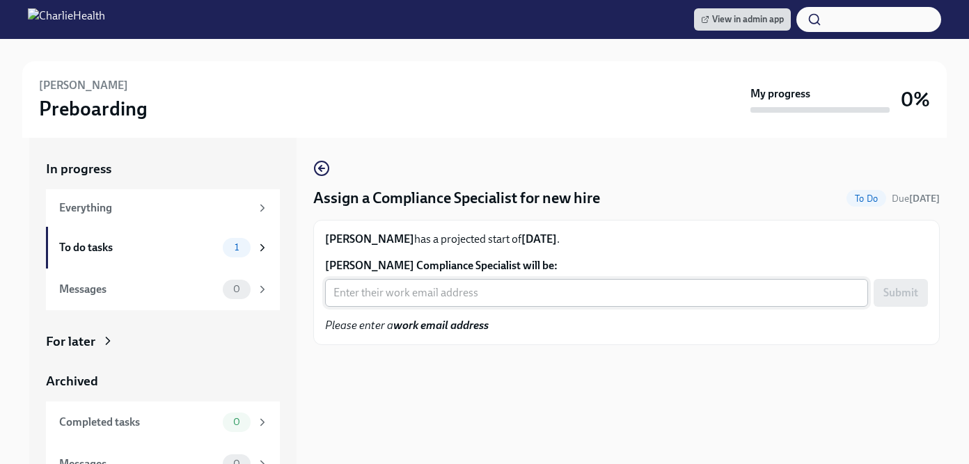
click at [425, 296] on input "Stacie Hopkins's Compliance Specialist will be:" at bounding box center [596, 293] width 543 height 28
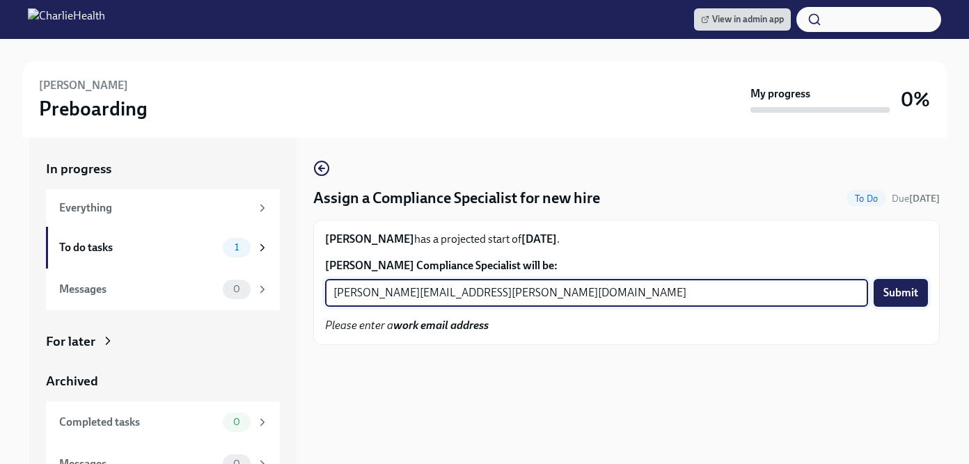
type input "tyler.pieper@charliehealth.com"
click at [894, 293] on span "Submit" at bounding box center [901, 293] width 35 height 14
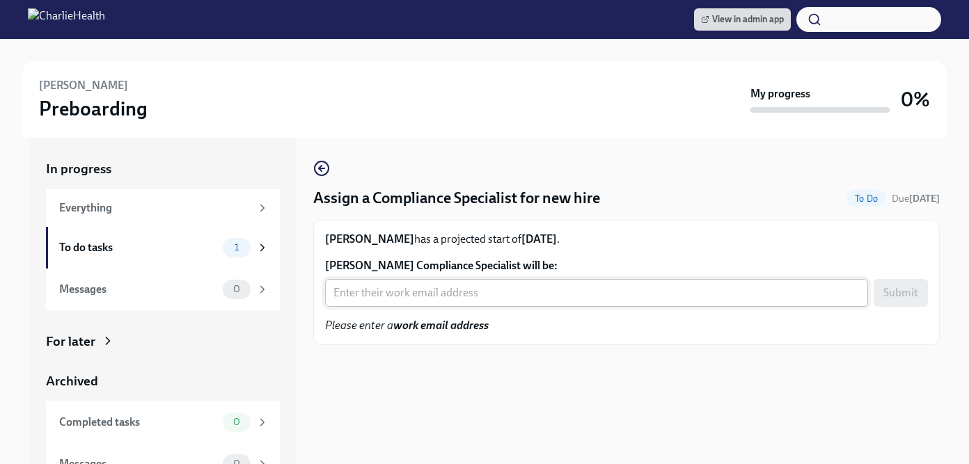
click at [380, 301] on input "[PERSON_NAME] Compliance Specialist will be:" at bounding box center [596, 293] width 543 height 28
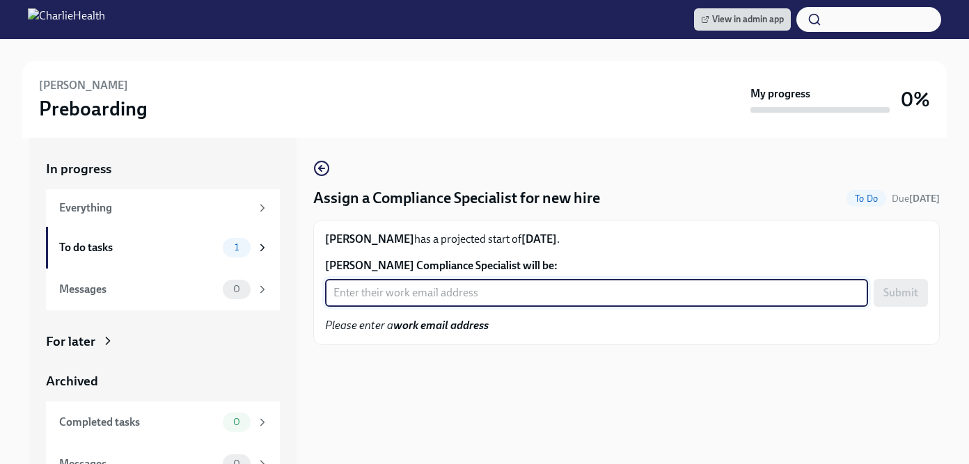
click at [380, 301] on input "[PERSON_NAME] Compliance Specialist will be:" at bounding box center [596, 293] width 543 height 28
type input "[EMAIL_ADDRESS][DOMAIN_NAME]"
click at [899, 296] on span "Submit" at bounding box center [901, 293] width 35 height 14
click at [439, 292] on input "[PERSON_NAME] Compliance Specialist will be:" at bounding box center [596, 293] width 543 height 28
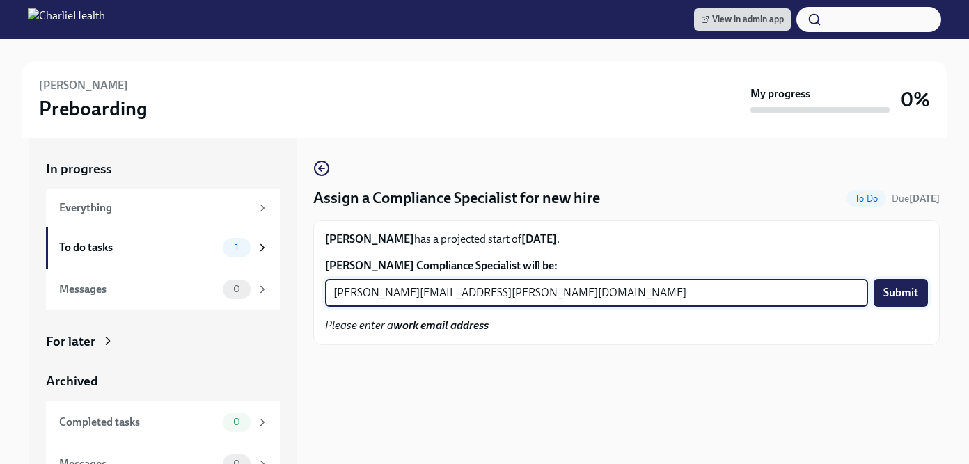
type input "[PERSON_NAME][EMAIL_ADDRESS][PERSON_NAME][DOMAIN_NAME]"
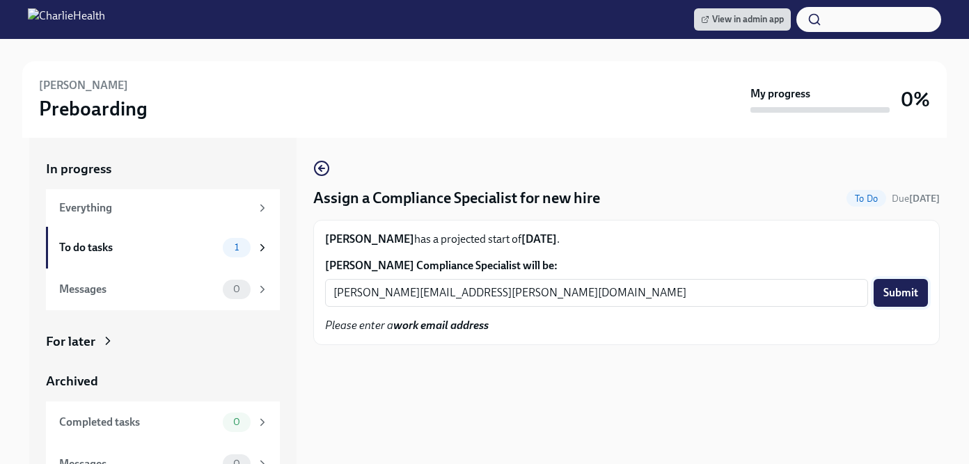
click at [901, 292] on span "Submit" at bounding box center [901, 293] width 35 height 14
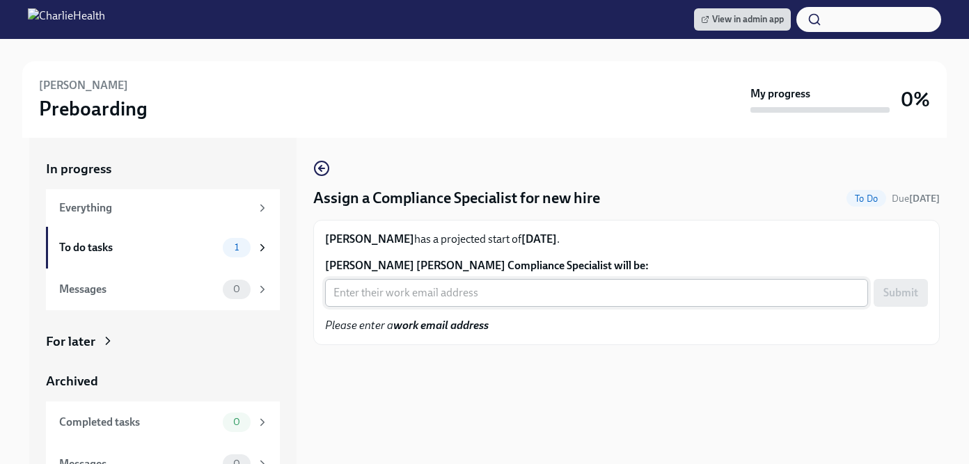
click at [411, 298] on input "McKenna Taylor's Compliance Specialist will be:" at bounding box center [596, 293] width 543 height 28
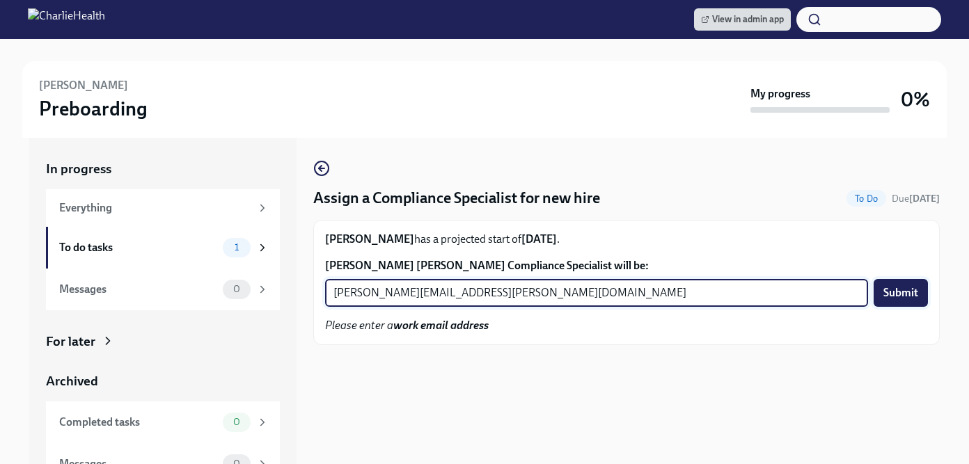
type input "chelsey.mendoza@charliehealth.com"
click at [904, 291] on span "Submit" at bounding box center [901, 293] width 35 height 14
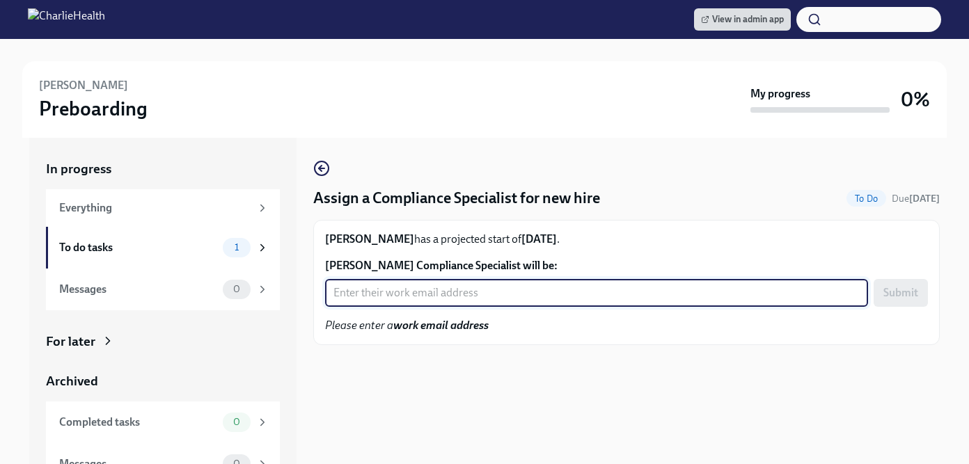
click at [414, 297] on input "[PERSON_NAME] Compliance Specialist will be:" at bounding box center [596, 293] width 543 height 28
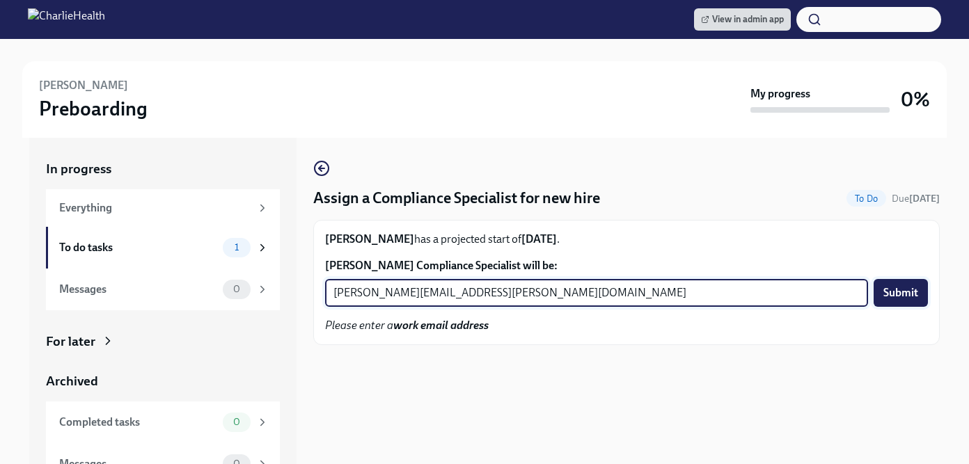
type input "[PERSON_NAME][EMAIL_ADDRESS][PERSON_NAME][DOMAIN_NAME]"
click at [896, 292] on span "Submit" at bounding box center [901, 293] width 35 height 14
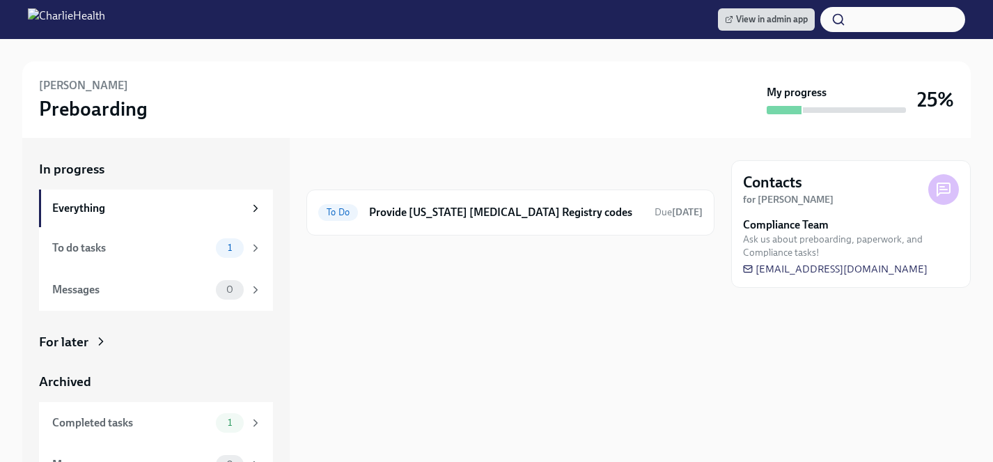
click at [86, 341] on div "For later" at bounding box center [63, 342] width 49 height 18
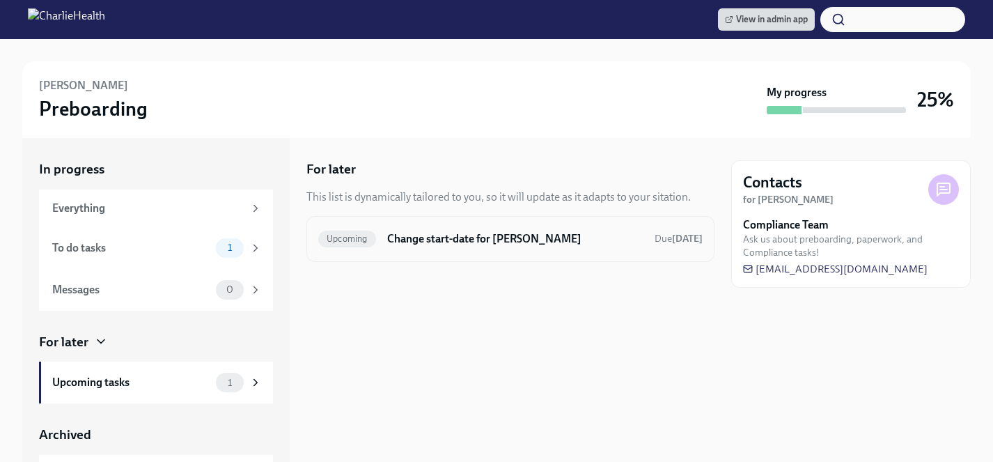
click at [478, 241] on h6 "Change start-date for [PERSON_NAME]" at bounding box center [515, 238] width 256 height 15
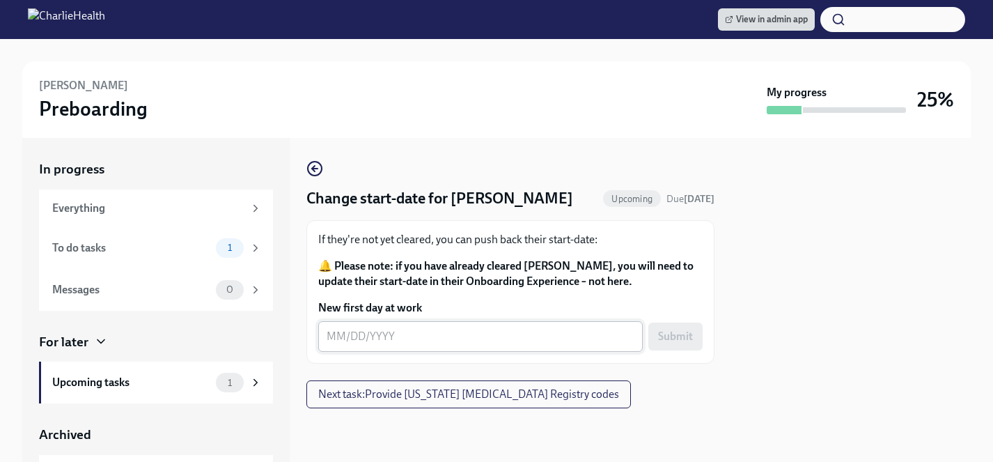
click at [425, 345] on div "x ​" at bounding box center [480, 336] width 324 height 31
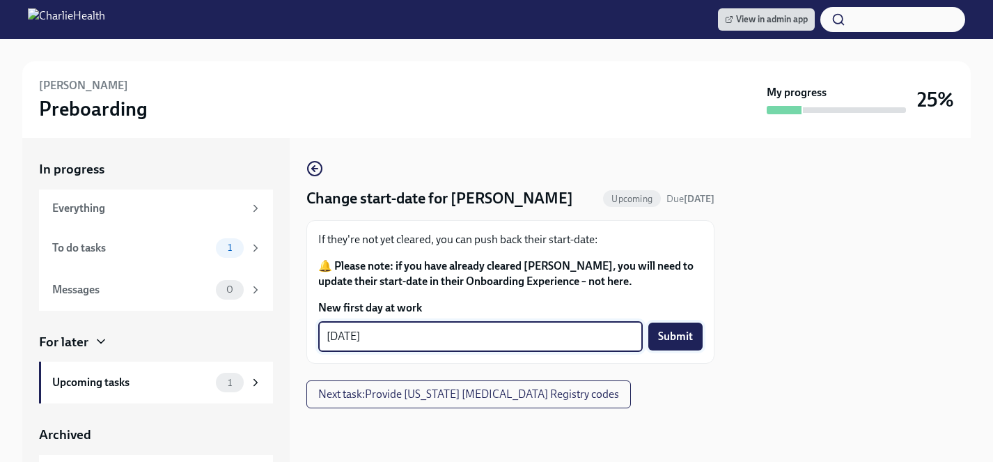
type textarea "[DATE]"
click at [677, 337] on span "Submit" at bounding box center [675, 336] width 35 height 14
